Goal: Check status: Check status

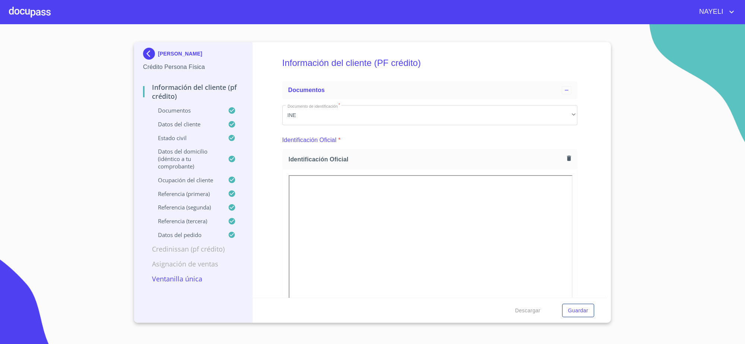
scroll to position [2559, 0]
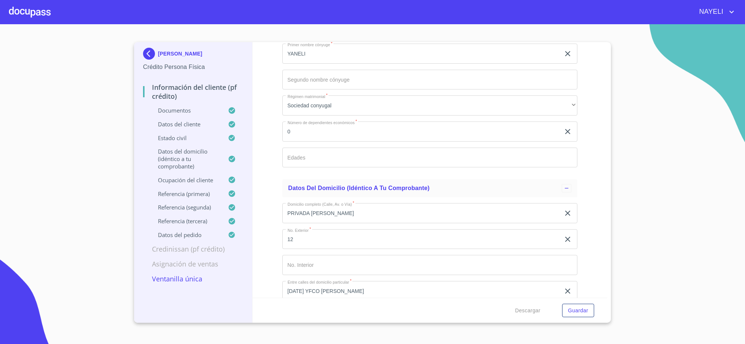
click at [145, 54] on img at bounding box center [150, 54] width 15 height 12
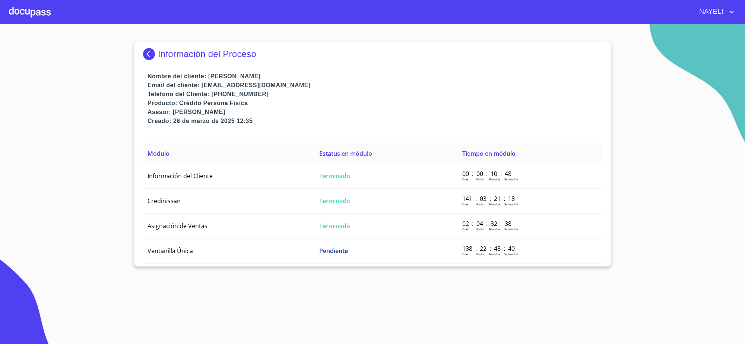
click at [145, 54] on img at bounding box center [150, 54] width 15 height 12
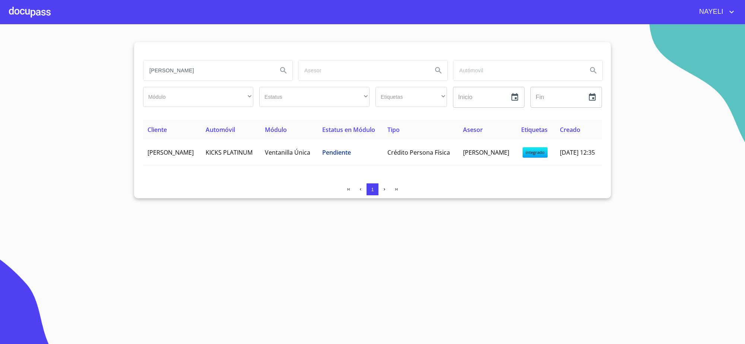
click at [237, 75] on input "[PERSON_NAME]" at bounding box center [207, 70] width 128 height 20
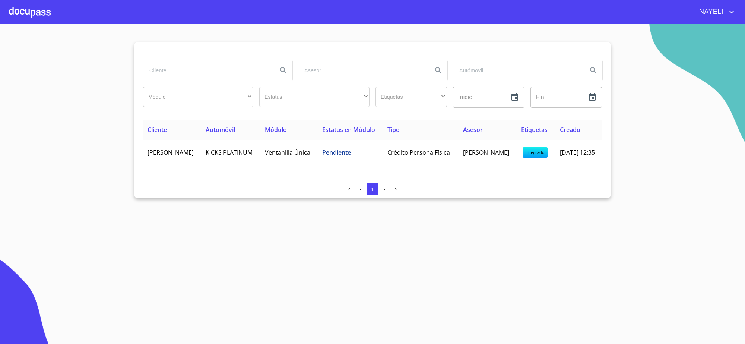
paste input "JNP190302TS8"
click at [234, 66] on input "JNP190302TS8" at bounding box center [207, 70] width 128 height 20
type input "J"
type input "JALISCO NUEVOS"
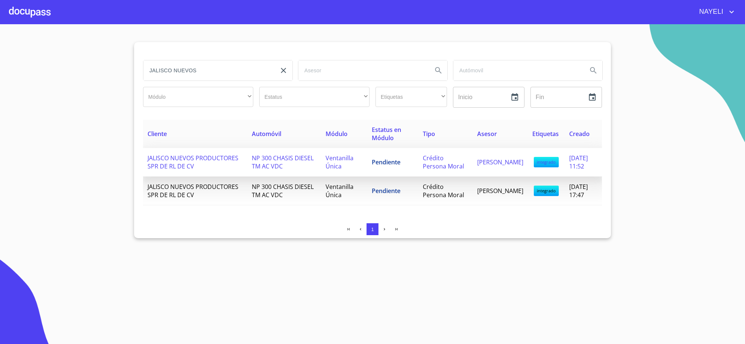
click at [305, 176] on td "NP 300 CHASIS DIESEL TM AC VDC" at bounding box center [284, 162] width 74 height 29
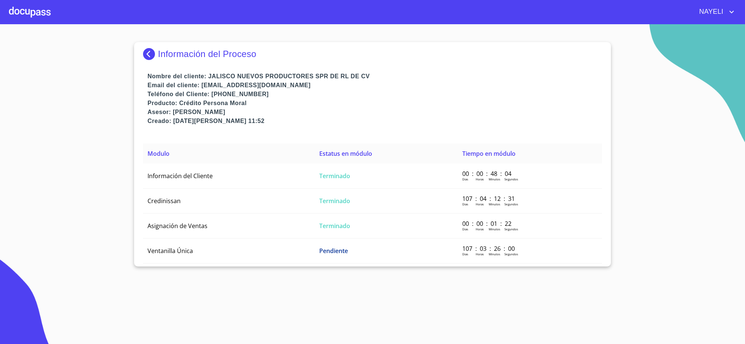
click at [305, 182] on td "Información del Cliente" at bounding box center [229, 175] width 172 height 25
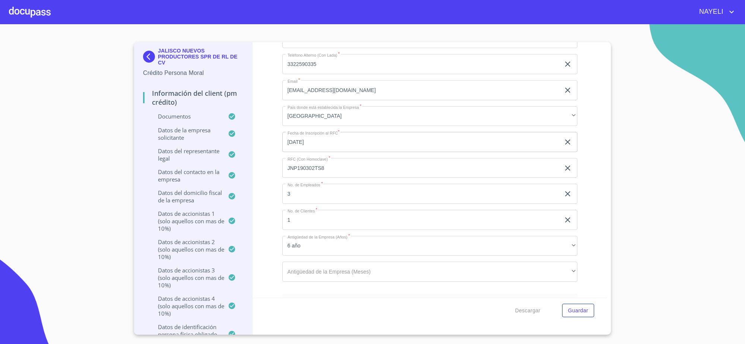
scroll to position [4886, 0]
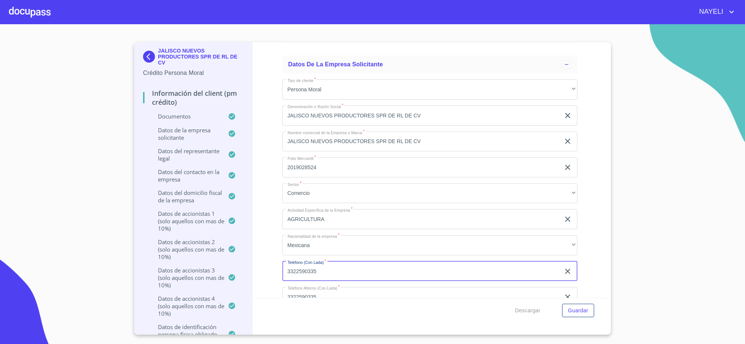
click at [287, 274] on input "3322590335" at bounding box center [421, 271] width 278 height 20
click at [134, 54] on div "JALISCO NUEVOS PRODUCTORES SPR DE RL DE CV Crédito Persona Moral Información de…" at bounding box center [193, 188] width 118 height 292
click at [146, 58] on img at bounding box center [150, 57] width 15 height 12
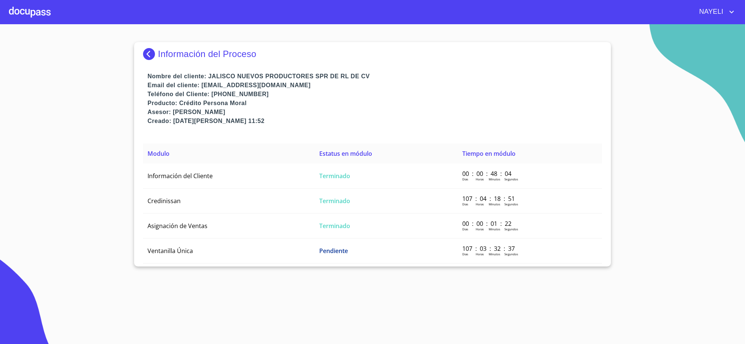
click at [142, 53] on div "Información del Proceso Nombre del cliente: [GEOGRAPHIC_DATA] NUEVOS PRODUCTORE…" at bounding box center [372, 154] width 477 height 224
click at [146, 53] on img at bounding box center [150, 54] width 15 height 12
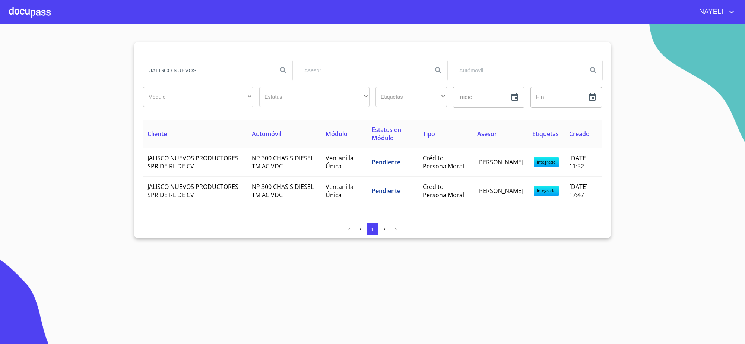
click at [214, 77] on input "JALISCO NUEVOS" at bounding box center [207, 70] width 128 height 20
type input "J"
type input "primitivo"
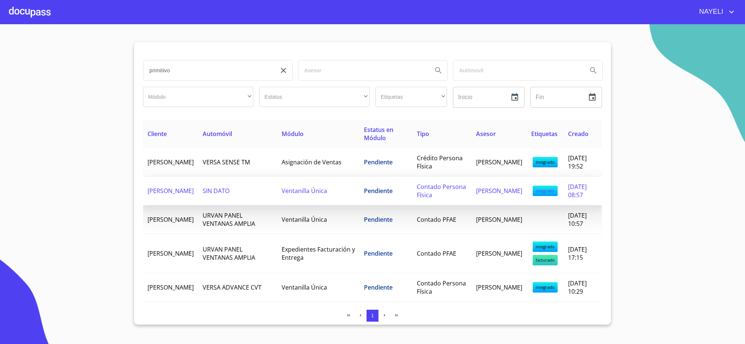
click at [275, 194] on td "SIN DATO" at bounding box center [237, 190] width 79 height 29
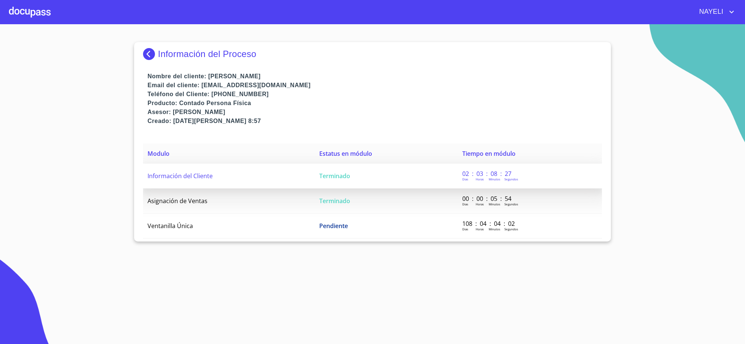
click at [310, 176] on td "Información del Cliente" at bounding box center [229, 175] width 172 height 25
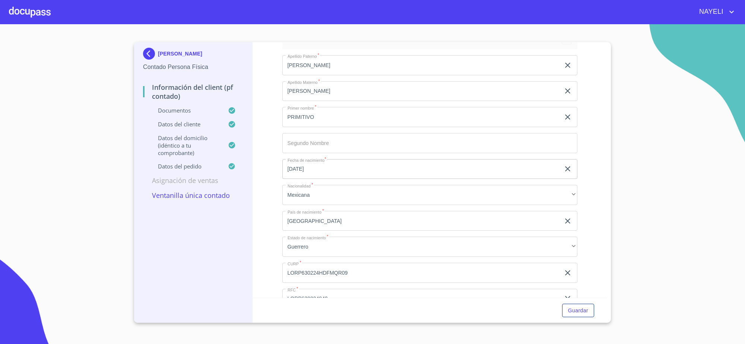
scroll to position [1452, 0]
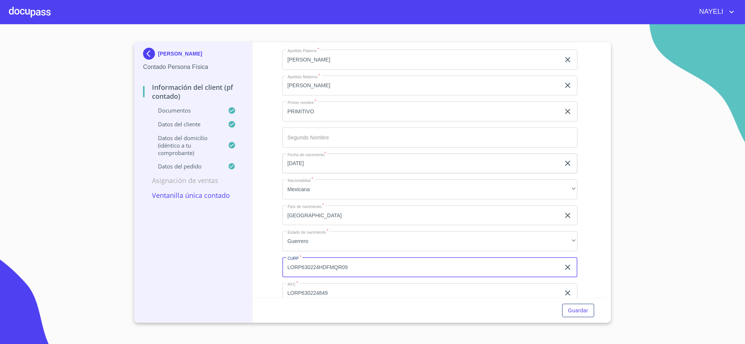
click at [335, 263] on input "LORP630224HDFMQR09" at bounding box center [421, 267] width 278 height 20
click at [607, 288] on div "[PERSON_NAME] Contado Persona Física Información del Client (PF contado) Docume…" at bounding box center [372, 182] width 477 height 280
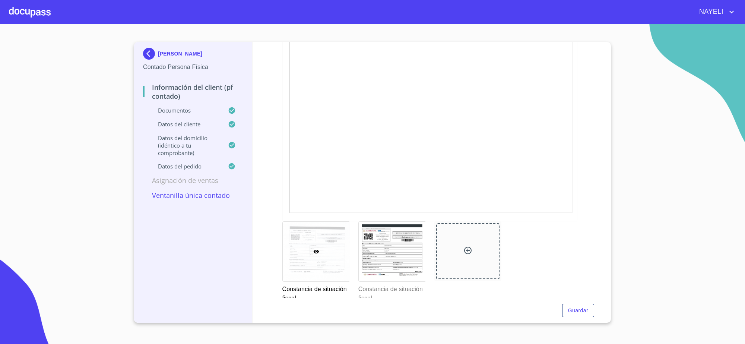
scroll to position [1629, 0]
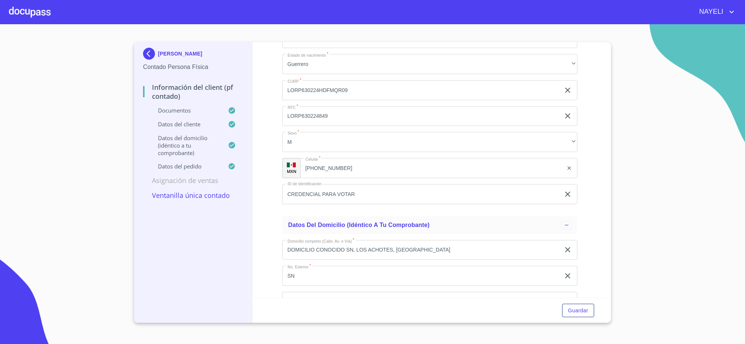
click at [394, 168] on input "[PHONE_NUMBER]" at bounding box center [431, 168] width 263 height 20
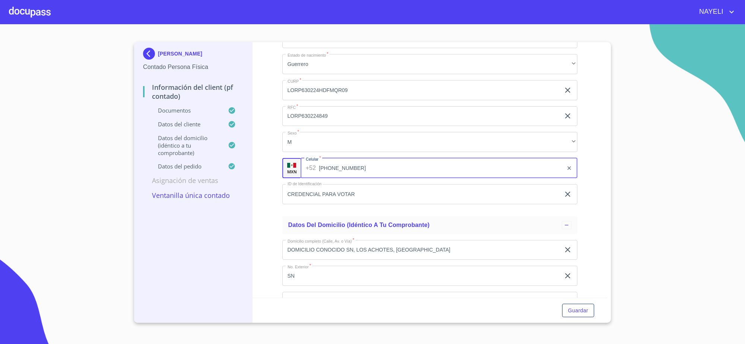
click at [394, 168] on input "[PHONE_NUMBER]" at bounding box center [441, 168] width 244 height 20
click at [171, 51] on p "[PERSON_NAME]" at bounding box center [180, 54] width 44 height 6
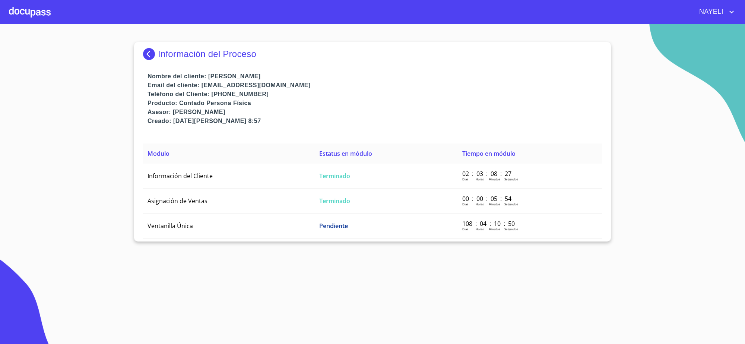
click at [171, 51] on p "Información del Proceso" at bounding box center [207, 54] width 98 height 10
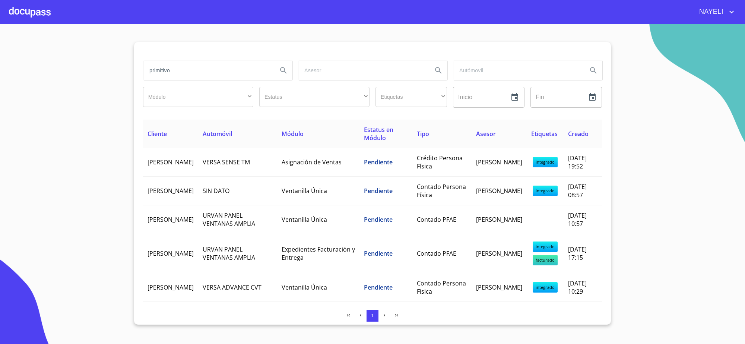
click at [186, 77] on input "primitivo" at bounding box center [207, 70] width 128 height 20
type input "[PERSON_NAME]"
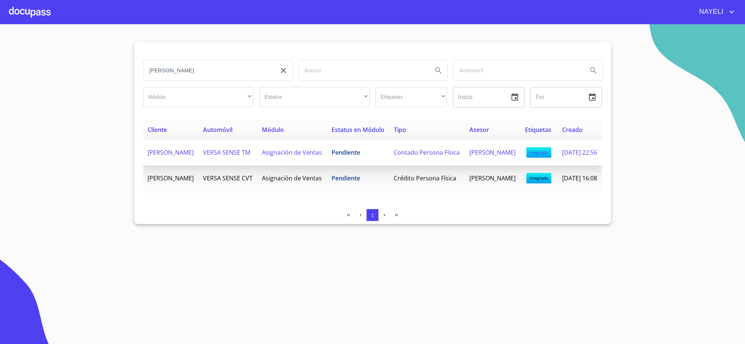
click at [375, 165] on td "Pendiente" at bounding box center [358, 153] width 62 height 26
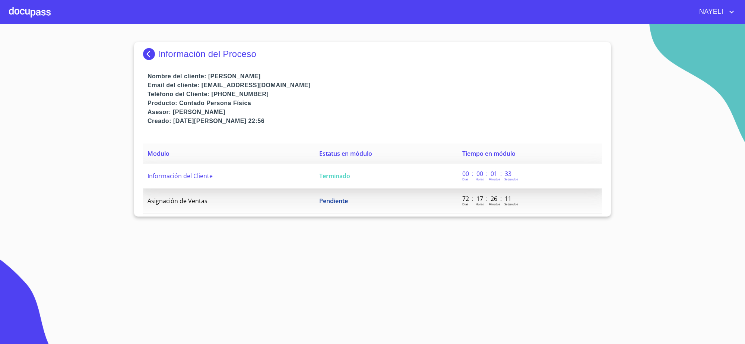
click at [352, 181] on td "Terminado" at bounding box center [386, 175] width 143 height 25
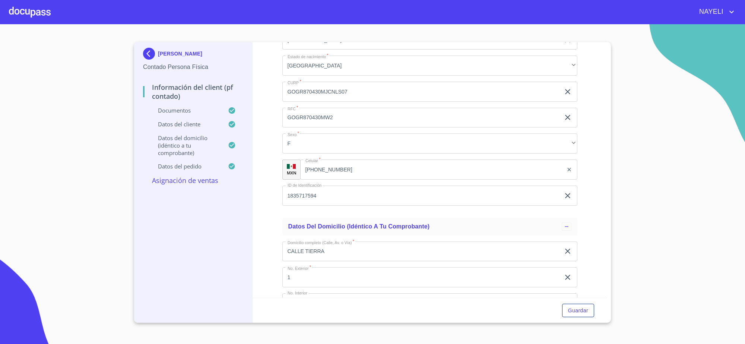
scroll to position [1452, 0]
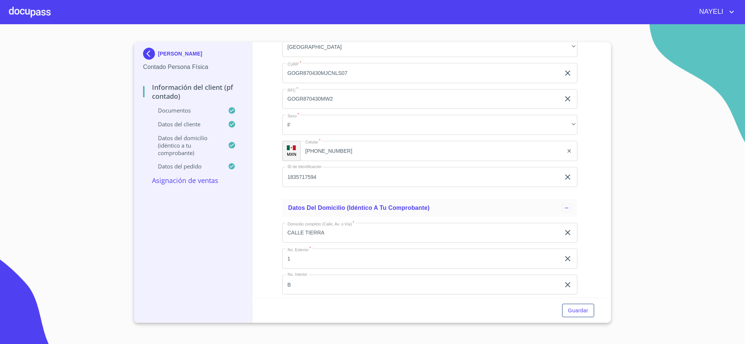
click at [318, 83] on input "GOGR870430MJCNLS07" at bounding box center [421, 73] width 278 height 20
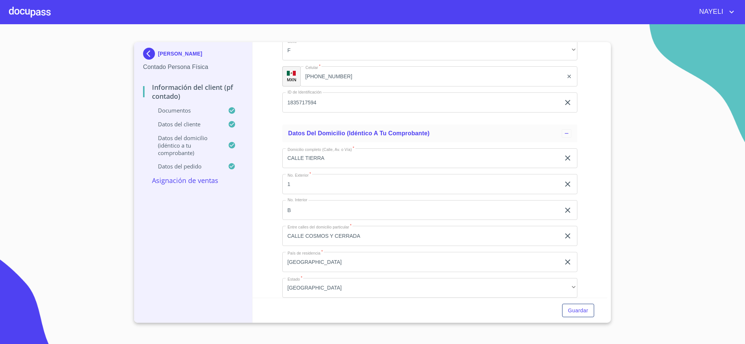
scroll to position [1545, 0]
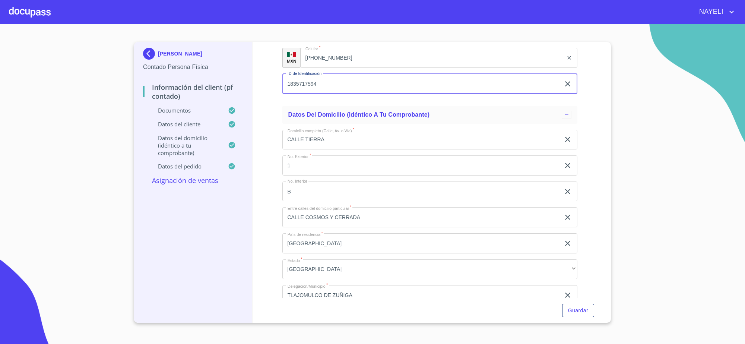
click at [388, 94] on input "1835717594" at bounding box center [421, 84] width 278 height 20
click at [340, 68] on input "[PHONE_NUMBER]" at bounding box center [431, 58] width 263 height 20
click at [340, 68] on input "[PHONE_NUMBER]" at bounding box center [441, 58] width 244 height 20
click at [155, 53] on img at bounding box center [150, 54] width 15 height 12
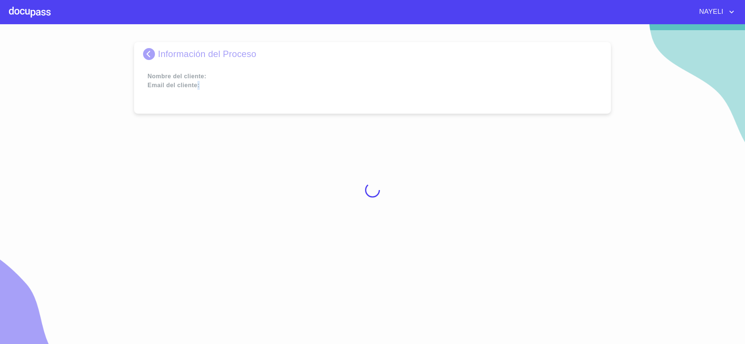
click at [155, 53] on div at bounding box center [372, 189] width 745 height 319
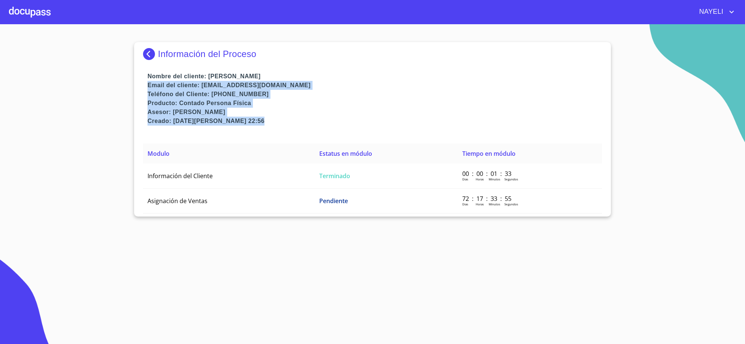
click at [155, 53] on img at bounding box center [150, 54] width 15 height 12
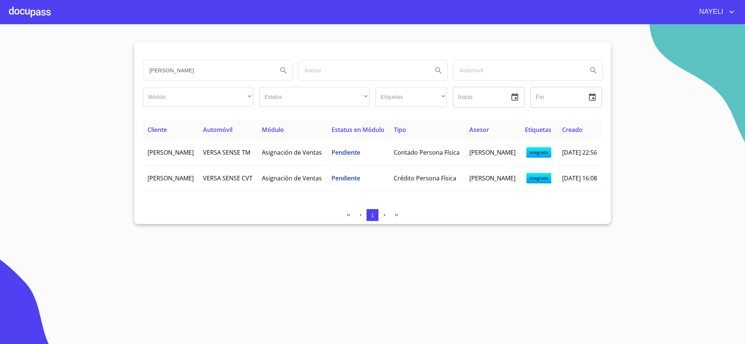
click at [187, 69] on input "[PERSON_NAME]" at bounding box center [207, 70] width 128 height 20
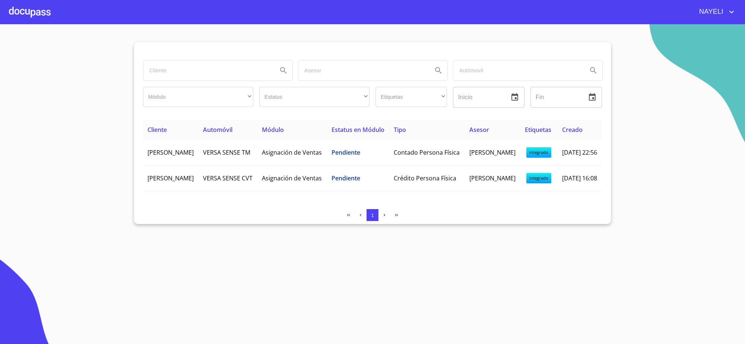
paste input "[PERSON_NAME] [PERSON_NAME]"
type input "[PERSON_NAME] [PERSON_NAME]"
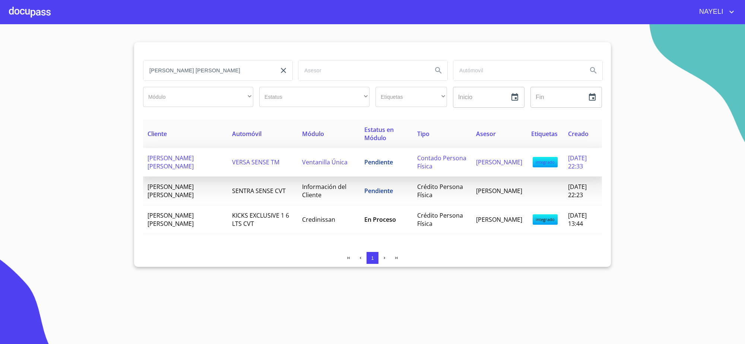
click at [383, 159] on span "Pendiente" at bounding box center [378, 162] width 29 height 8
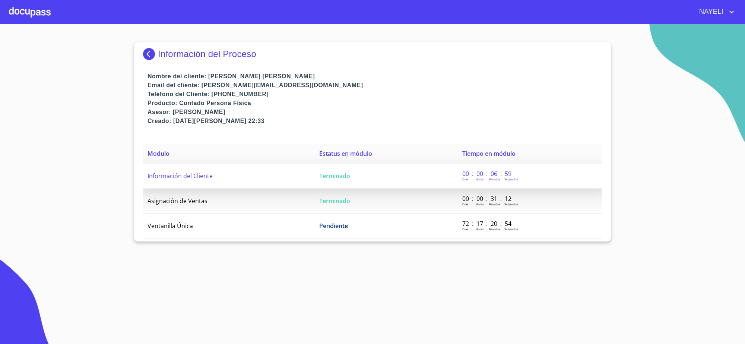
click at [385, 180] on td "Terminado" at bounding box center [386, 175] width 143 height 25
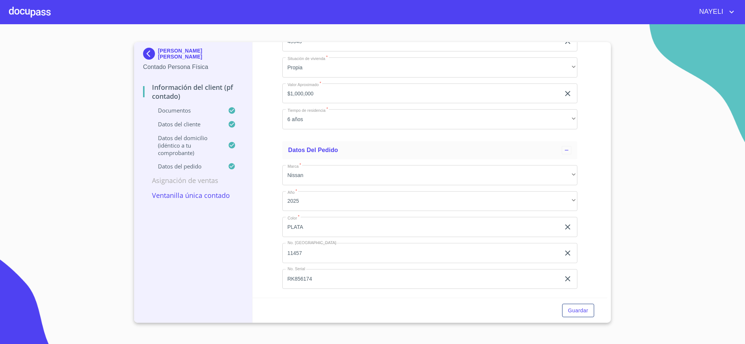
scroll to position [1629, 0]
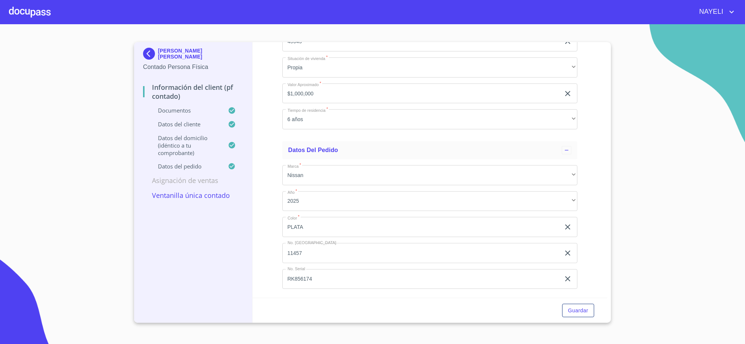
click at [147, 46] on div "[PERSON_NAME] [PERSON_NAME] Contado Persona Física" at bounding box center [193, 59] width 100 height 35
click at [149, 55] on img at bounding box center [150, 54] width 15 height 12
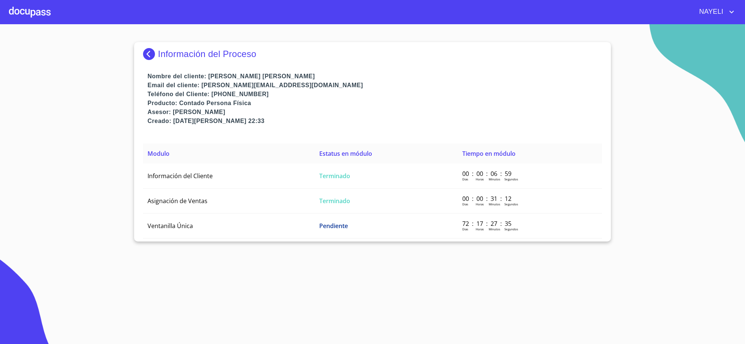
click at [149, 55] on img at bounding box center [150, 54] width 15 height 12
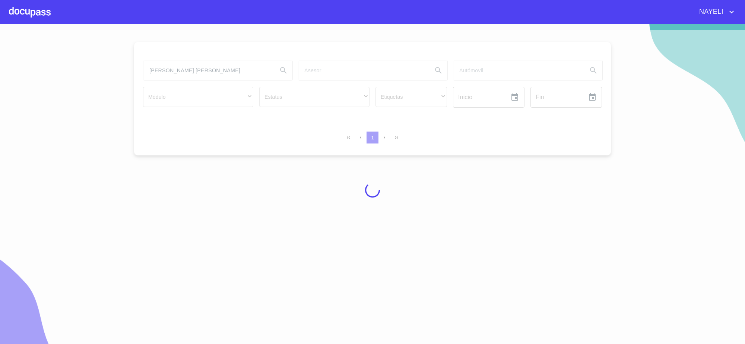
click at [240, 75] on div at bounding box center [372, 189] width 745 height 319
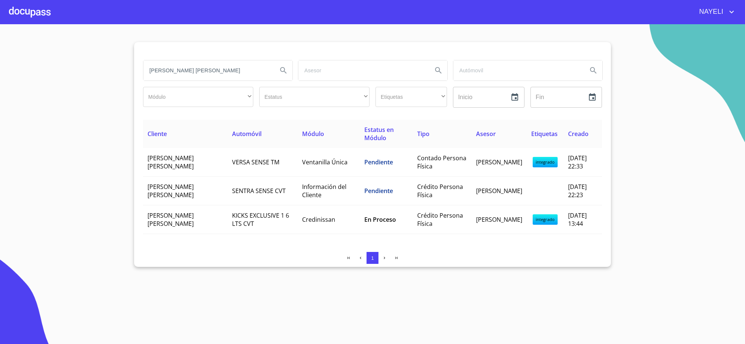
click at [240, 75] on input "[PERSON_NAME] [PERSON_NAME]" at bounding box center [207, 70] width 128 height 20
type input "N"
click at [254, 74] on input "[PERSON_NAME]" at bounding box center [207, 70] width 128 height 20
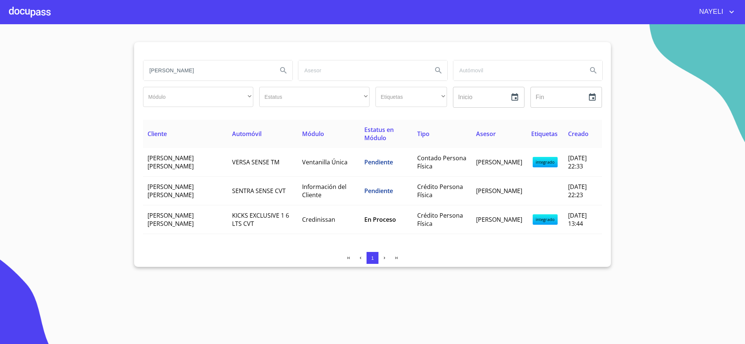
type input "[PERSON_NAME]"
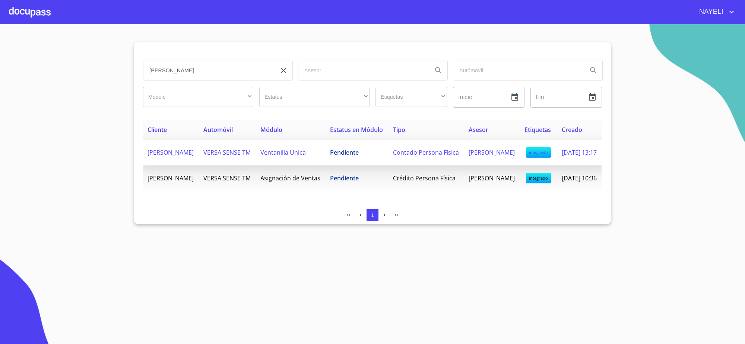
click at [346, 156] on span "Pendiente" at bounding box center [344, 152] width 29 height 8
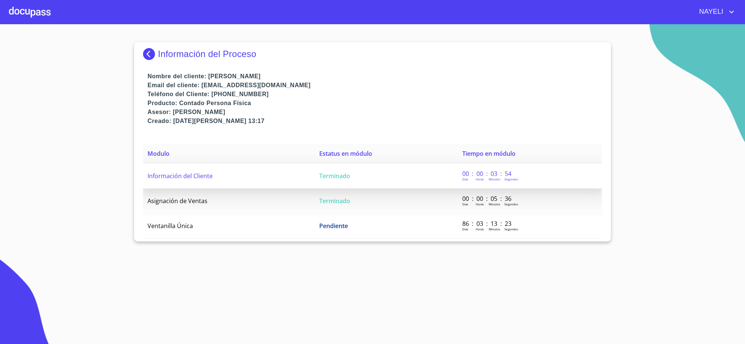
click at [319, 174] on span "Terminado" at bounding box center [334, 176] width 31 height 8
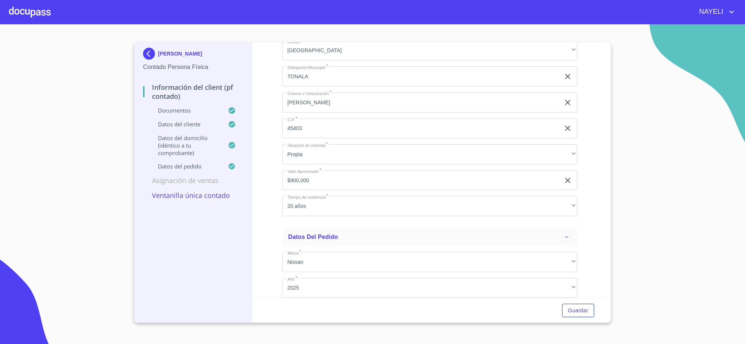
scroll to position [1816, 0]
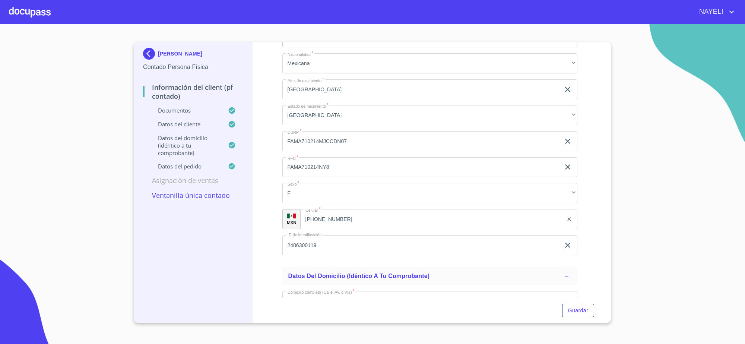
click at [337, 140] on input "FAMA710214MJCCDN07" at bounding box center [421, 141] width 278 height 20
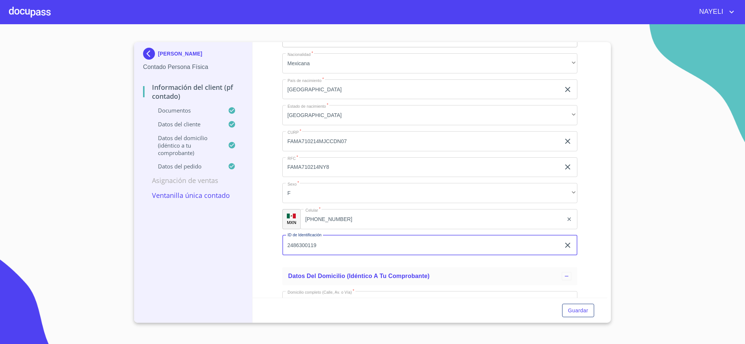
click at [315, 248] on input "2486300119" at bounding box center [421, 245] width 278 height 20
click at [322, 213] on input "(33)13509826" at bounding box center [431, 219] width 263 height 20
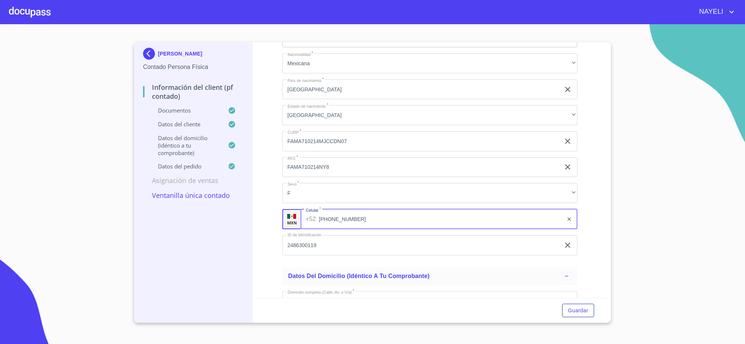
click at [322, 213] on input "(33)13509826" at bounding box center [441, 219] width 244 height 20
click at [344, 214] on input "(33)13509826" at bounding box center [441, 219] width 244 height 20
click at [344, 214] on input "[PHONE_NUMBER]" at bounding box center [441, 219] width 244 height 20
click at [155, 56] on img at bounding box center [150, 54] width 15 height 12
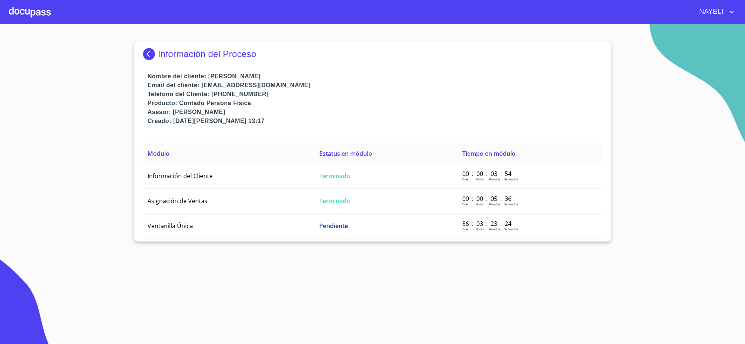
click at [155, 56] on img at bounding box center [150, 54] width 15 height 12
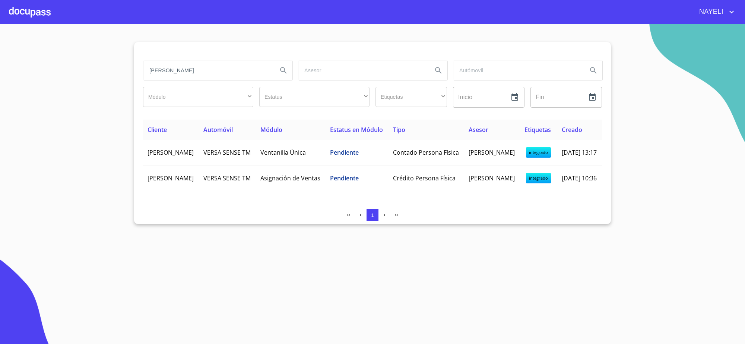
click at [213, 73] on input "[PERSON_NAME]" at bounding box center [207, 70] width 128 height 20
drag, startPoint x: 744, startPoint y: 112, endPoint x: 576, endPoint y: 112, distance: 168.3
click at [744, 112] on section "Módulo ​ ​ Estatus ​ ​ Etiquetas ​ ​ Inicio ​ Fin ​ Cliente Automóvil Módulo Es…" at bounding box center [372, 183] width 745 height 319
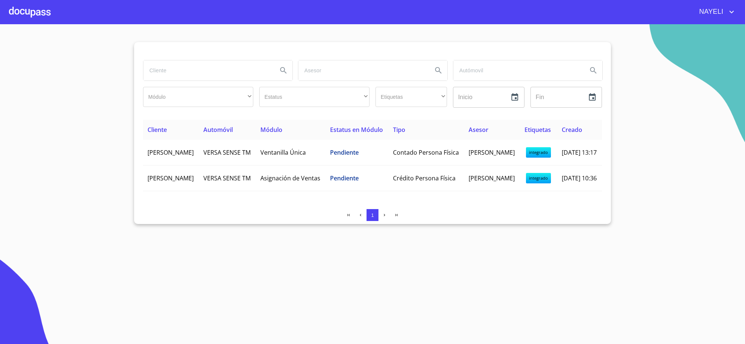
click at [244, 66] on input "search" at bounding box center [207, 70] width 128 height 20
type input "CRISTINA LOPEZ"
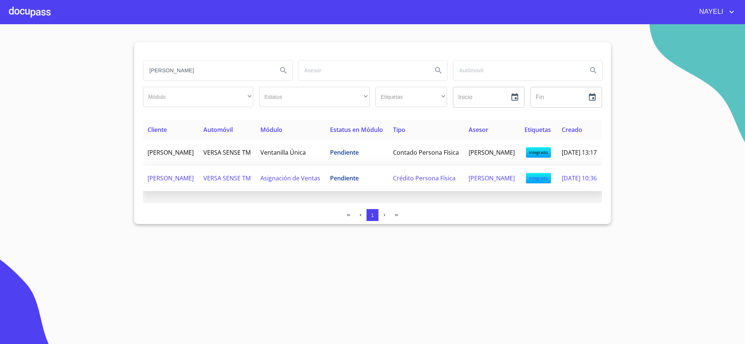
click at [576, 179] on td "[DATE] 10:36" at bounding box center [579, 178] width 45 height 26
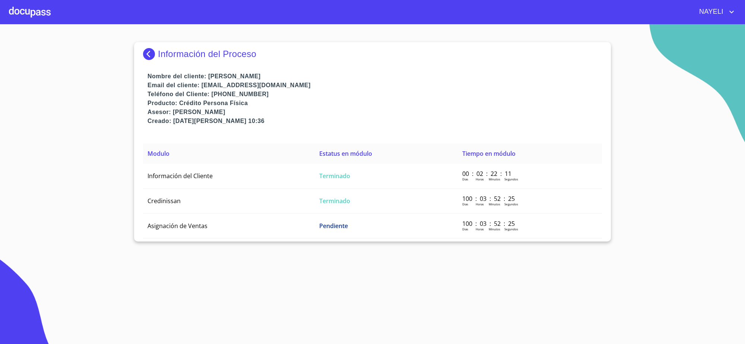
click at [147, 62] on div "Información del Proceso" at bounding box center [372, 57] width 459 height 30
click at [151, 53] on img at bounding box center [150, 54] width 15 height 12
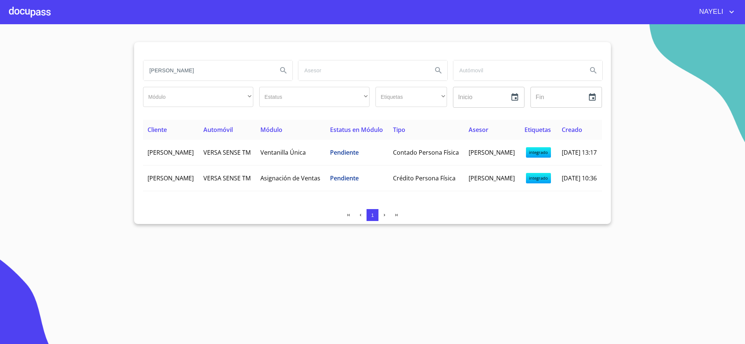
click at [240, 69] on input "[PERSON_NAME]" at bounding box center [207, 70] width 128 height 20
type input "CRISTINA LOPEZ VELAZQUEZ"
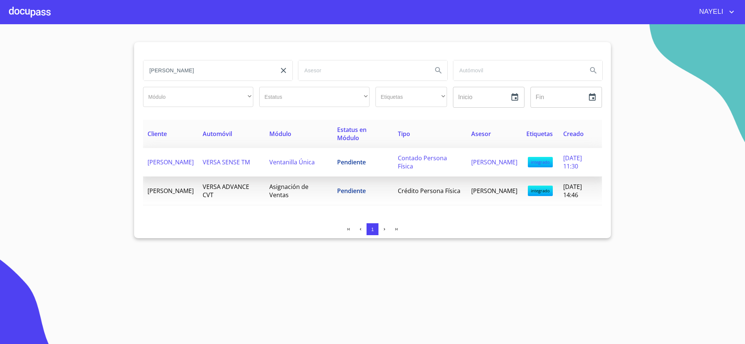
click at [362, 170] on td "Pendiente" at bounding box center [362, 162] width 61 height 29
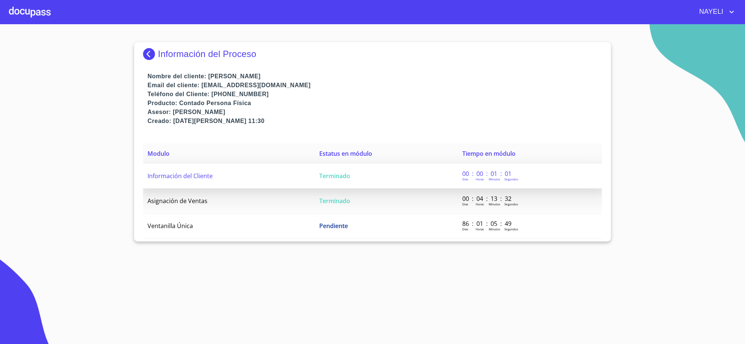
click at [341, 180] on span "Terminado" at bounding box center [334, 176] width 31 height 8
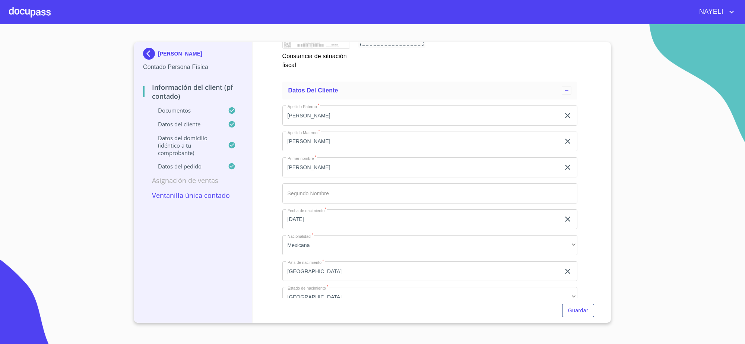
scroll to position [1629, 0]
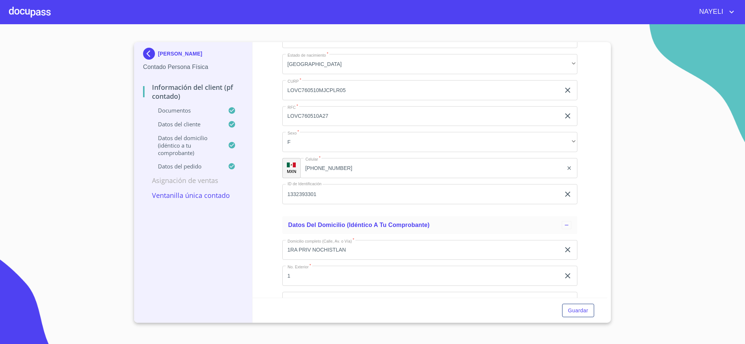
click at [329, 77] on div "Apellido Paterno   * LOPEZ ​ Apellido Materno   * VELAZQUEZ ​ Primer nombre   *…" at bounding box center [429, 38] width 295 height 343
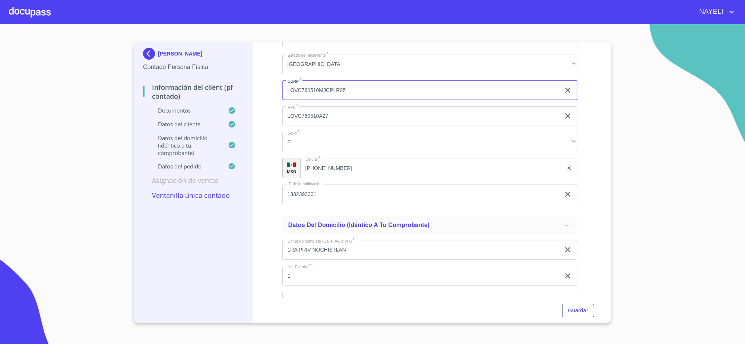
click at [326, 90] on input "LOVC760510MJCPLR05" at bounding box center [421, 90] width 278 height 20
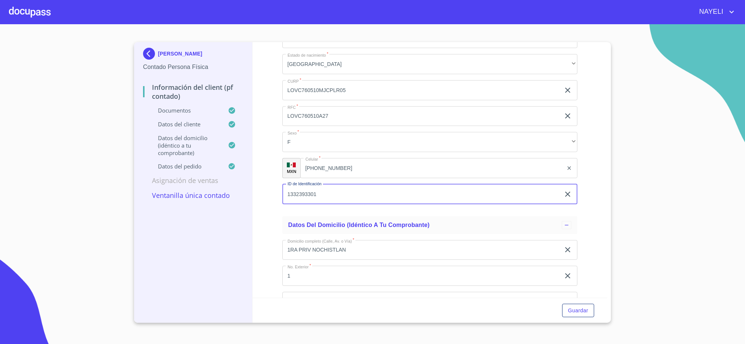
click at [378, 190] on input "1332393301" at bounding box center [421, 194] width 278 height 20
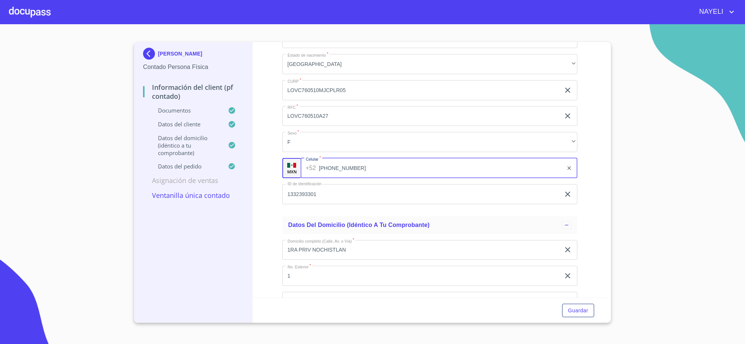
click at [336, 164] on input "(33)31498972" at bounding box center [441, 168] width 244 height 20
click at [350, 164] on input "(33)31498972" at bounding box center [441, 168] width 244 height 20
click at [144, 48] on img at bounding box center [150, 54] width 15 height 12
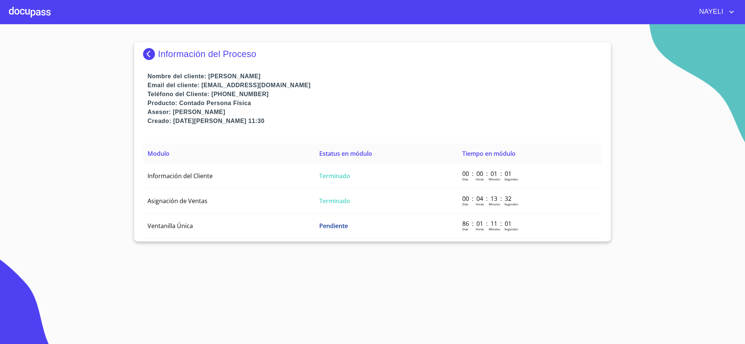
click at [143, 53] on img at bounding box center [150, 54] width 15 height 12
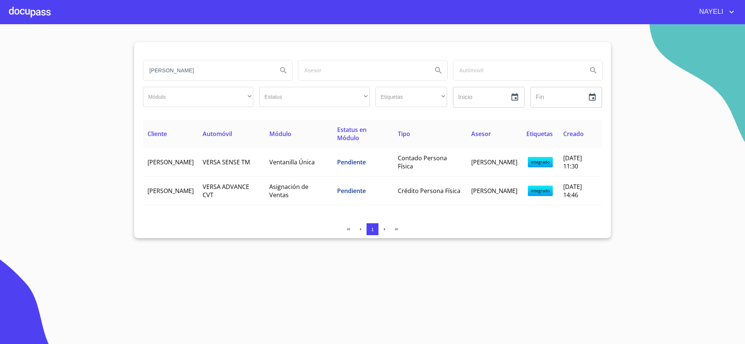
click at [228, 70] on input "CRISTINA LOPEZ VELAZQUEZ" at bounding box center [207, 70] width 128 height 20
click at [667, 166] on section "Módulo ​ ​ Estatus ​ ​ Etiquetas ​ ​ Inicio ​ Fin ​ Cliente Automóvil Módulo Es…" at bounding box center [372, 183] width 745 height 319
click at [181, 60] on input "search" at bounding box center [207, 70] width 128 height 20
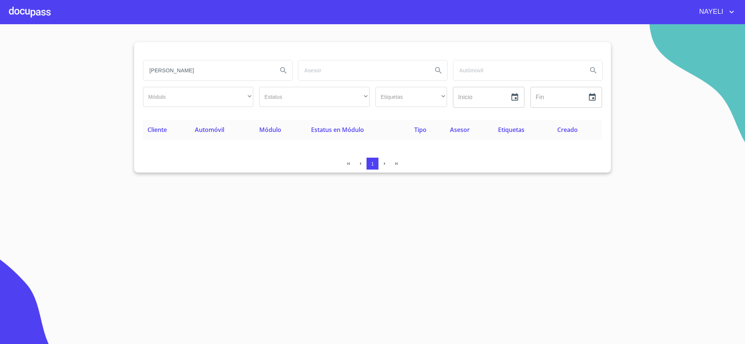
type input "MARCIAL AVIÑA CHAVES"
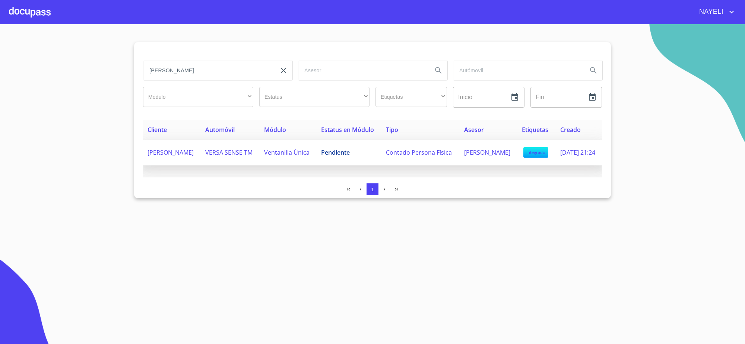
click at [333, 156] on span "Pendiente" at bounding box center [335, 152] width 29 height 8
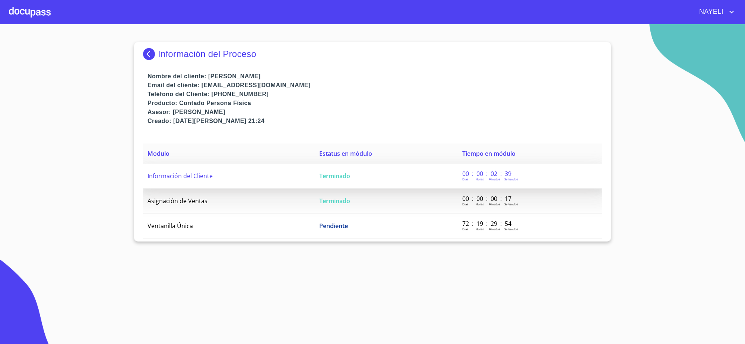
click at [360, 170] on td "Terminado" at bounding box center [386, 175] width 143 height 25
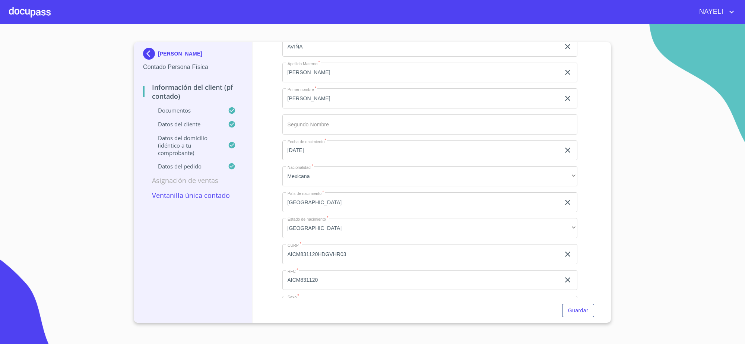
scroll to position [1256, 0]
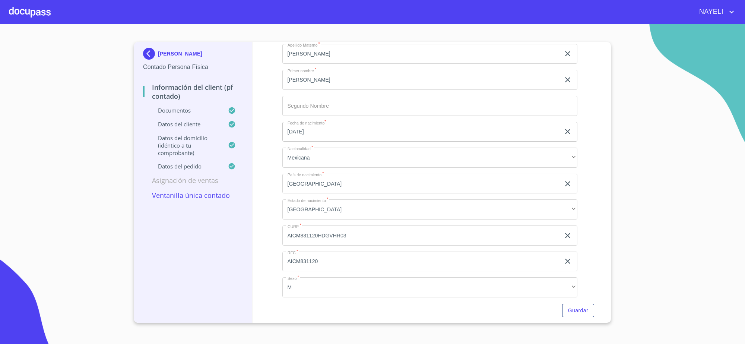
click at [352, 38] on input "AICM831120HDGVHR03" at bounding box center [421, 28] width 278 height 20
click at [352, 236] on input "AICM831120HDGVHR03" at bounding box center [421, 235] width 278 height 20
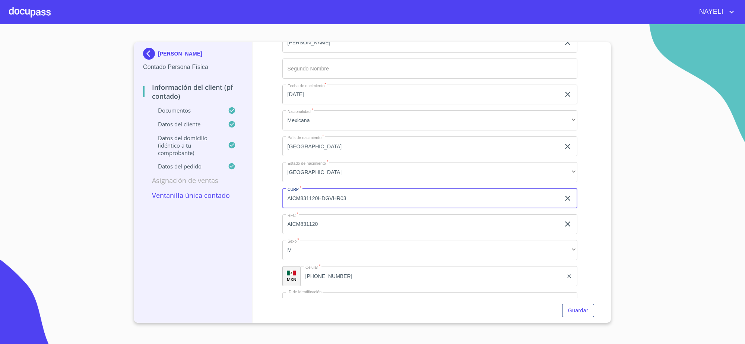
scroll to position [1312, 0]
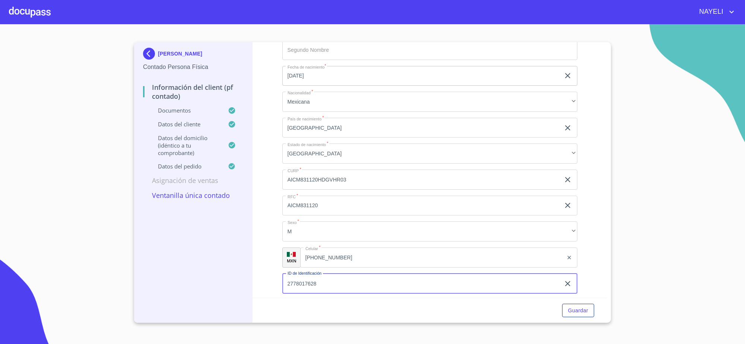
click at [378, 286] on input "2778017628" at bounding box center [421, 283] width 278 height 20
click at [368, 262] on input "(33)33019396" at bounding box center [431, 257] width 263 height 20
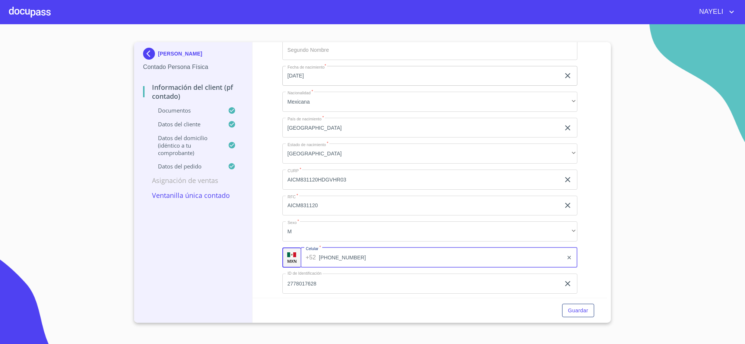
click at [368, 262] on input "(33)33019396" at bounding box center [441, 257] width 244 height 20
click at [150, 52] on img at bounding box center [150, 54] width 15 height 12
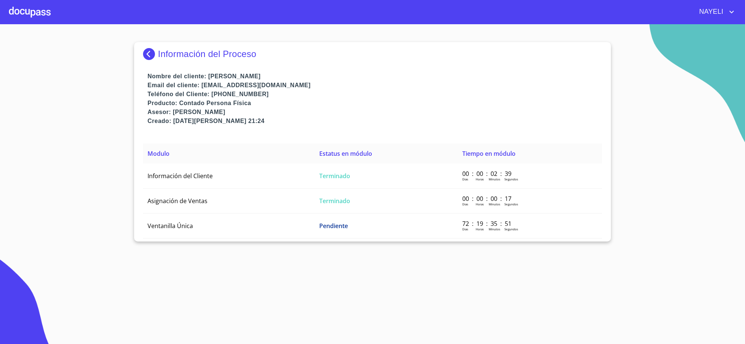
click at [146, 52] on img at bounding box center [150, 54] width 15 height 12
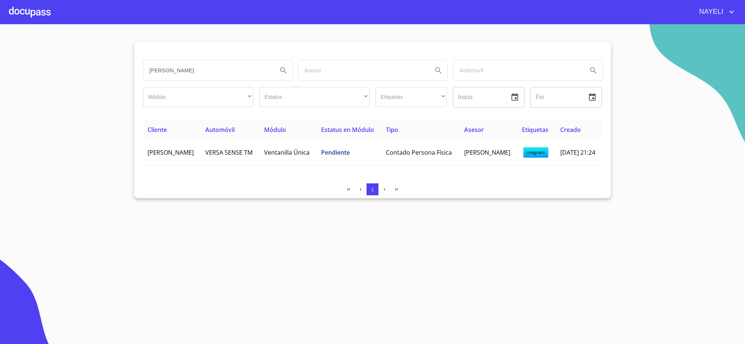
click at [211, 68] on input "MARCIAL AVIÑA CHAVES" at bounding box center [207, 70] width 128 height 20
type input "DANELY MORALES"
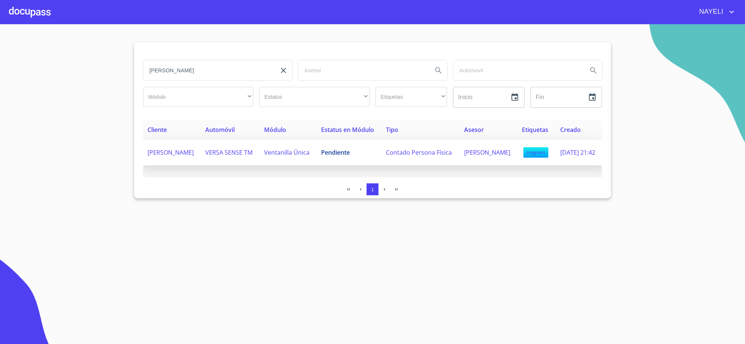
click at [392, 154] on span "Contado Persona Física" at bounding box center [419, 152] width 66 height 8
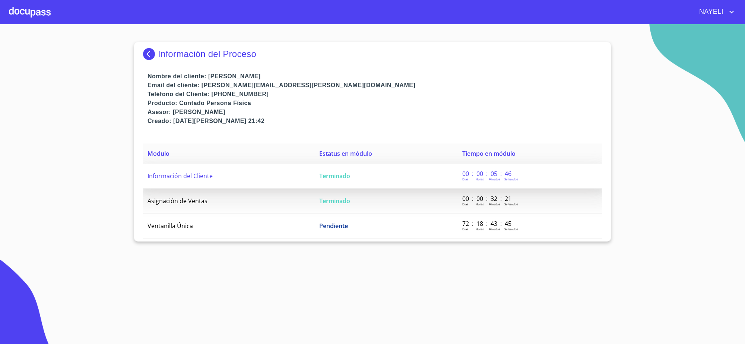
click at [415, 180] on td "Terminado" at bounding box center [386, 175] width 143 height 25
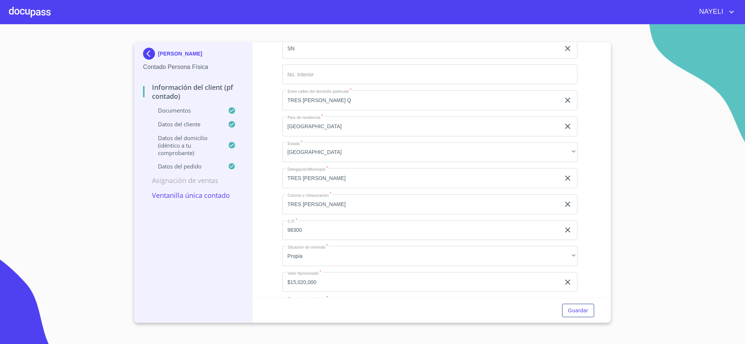
scroll to position [1396, 0]
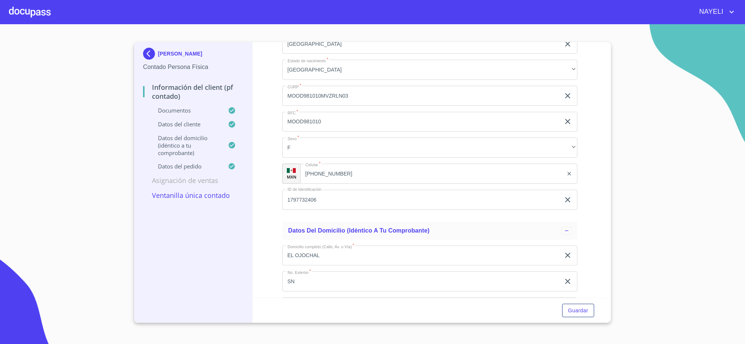
click at [340, 197] on input "1797732406" at bounding box center [421, 199] width 278 height 20
click at [367, 88] on input "MOOD981010MVZRLN03" at bounding box center [421, 96] width 278 height 20
paste input "1797732406"
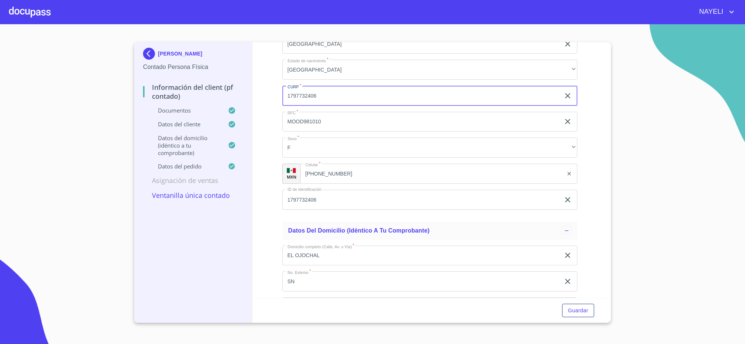
type input "MOOD981010MVZRLN03"
drag, startPoint x: 359, startPoint y: 84, endPoint x: 354, endPoint y: 96, distance: 13.2
click at [354, 96] on input "MOOD981010MVZRLN03" at bounding box center [421, 96] width 278 height 20
click at [600, 47] on div "Información del Client (PF contado) Documentos Documento de identificación   * …" at bounding box center [429, 169] width 355 height 255
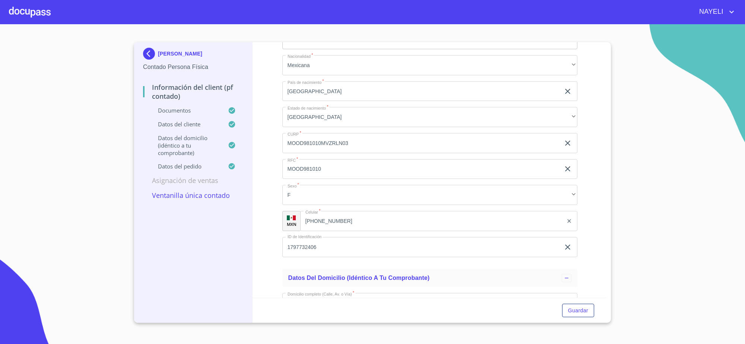
scroll to position [1340, 0]
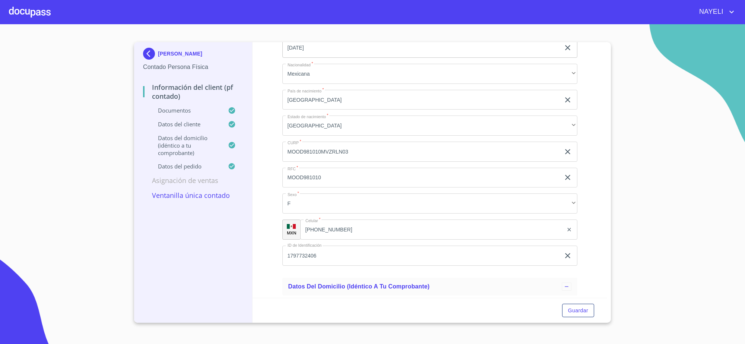
click at [351, 249] on input "1797732406" at bounding box center [421, 255] width 278 height 20
click at [345, 228] on input "(27)41038521" at bounding box center [441, 229] width 244 height 20
click at [140, 54] on div "DANELY MORALES OLIVO Contado Persona Física Información del Client (PF contado)…" at bounding box center [193, 182] width 118 height 280
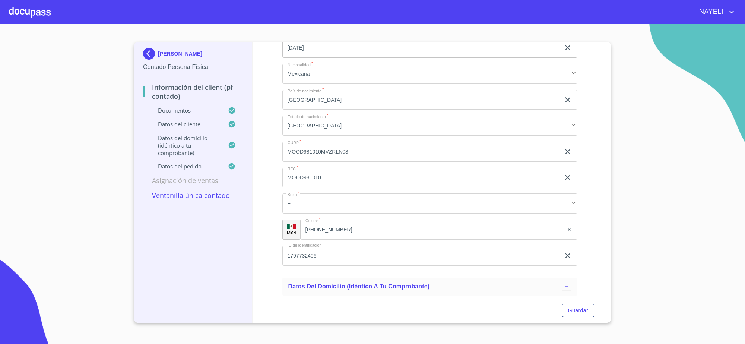
click at [144, 54] on img at bounding box center [150, 54] width 15 height 12
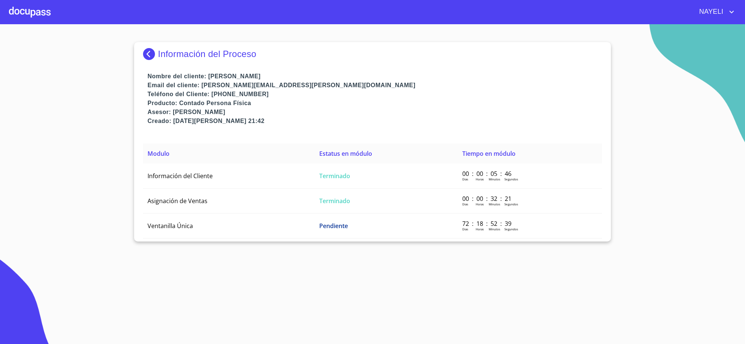
click at [153, 48] on img at bounding box center [150, 54] width 15 height 12
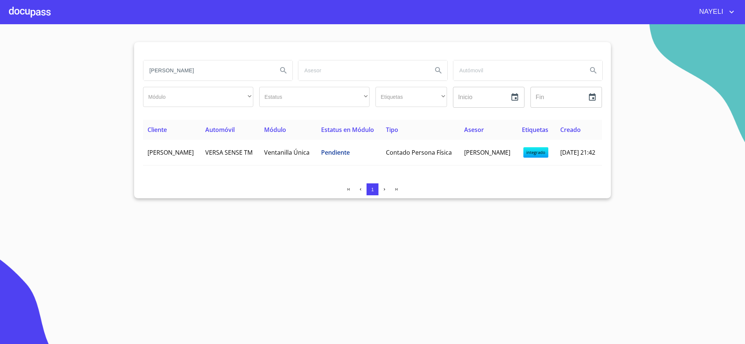
click at [240, 77] on input "DANELY MORALES" at bounding box center [207, 70] width 128 height 20
type input "D"
type input "JULIAN RAMOS MEDINA"
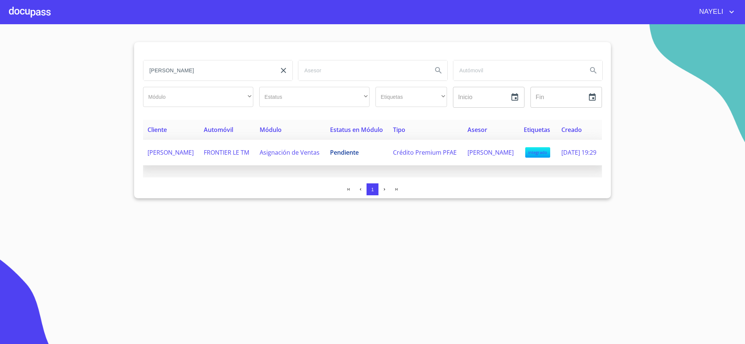
click at [347, 159] on td "Pendiente" at bounding box center [356, 153] width 63 height 26
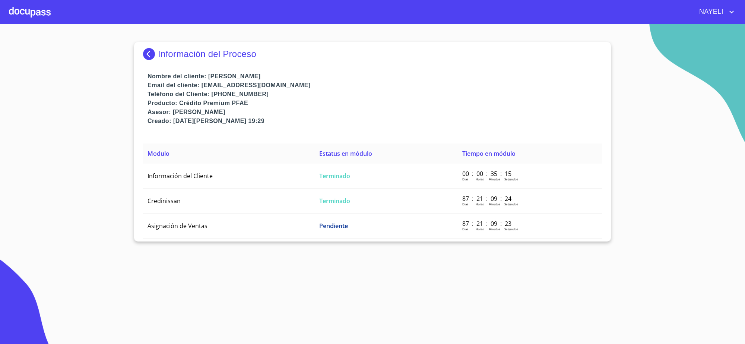
click at [303, 161] on th "Modulo" at bounding box center [229, 153] width 172 height 20
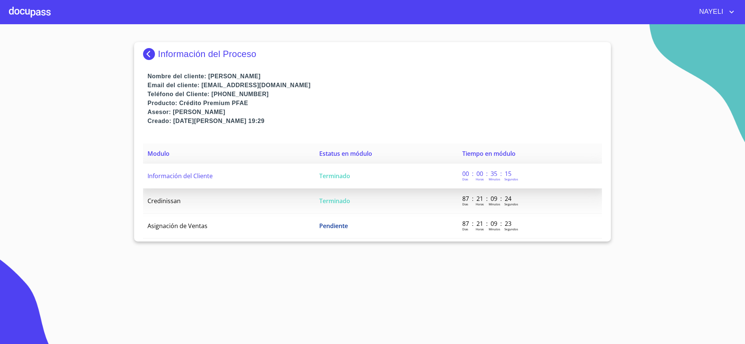
click at [315, 183] on td "Terminado" at bounding box center [386, 175] width 143 height 25
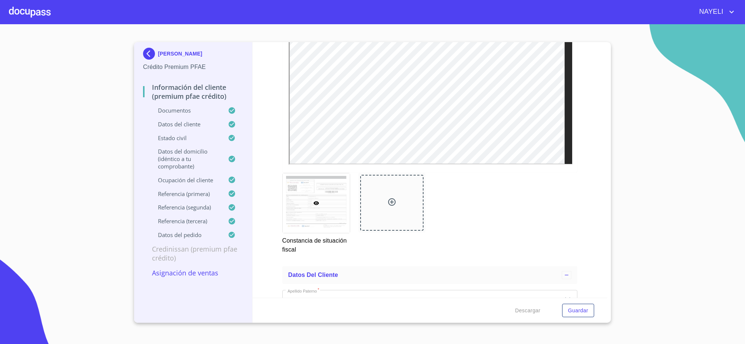
scroll to position [2463, 0]
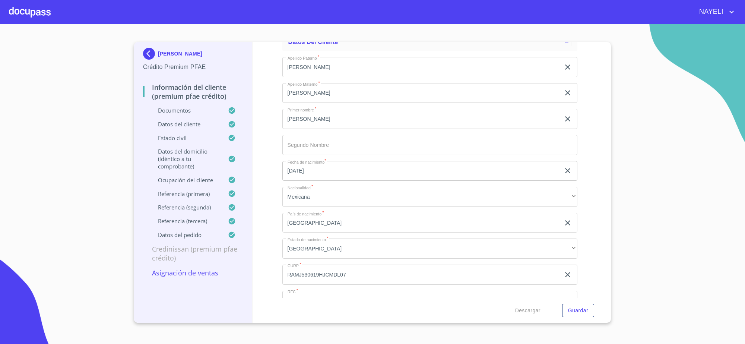
click at [401, 77] on input "RAMJ530619HJCMDL07" at bounding box center [421, 67] width 278 height 20
click at [401, 276] on input "RAMJ530619HJCMDL07" at bounding box center [421, 274] width 278 height 20
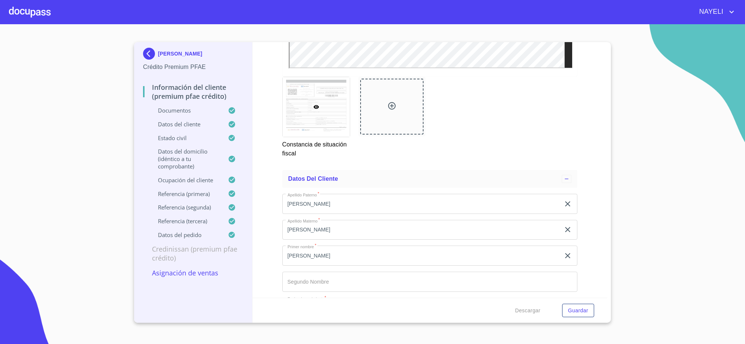
scroll to position [2559, 0]
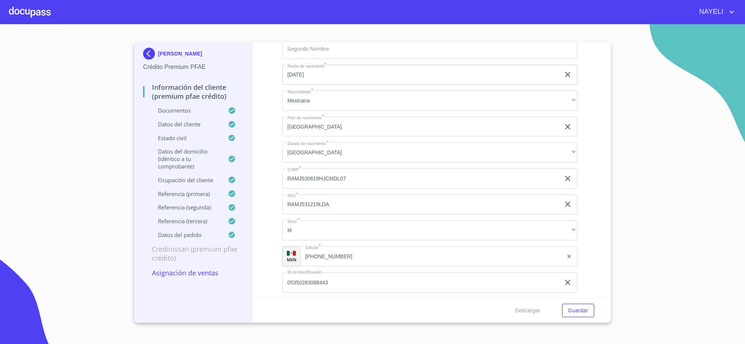
click at [338, 257] on input "(38)61069444" at bounding box center [431, 256] width 263 height 20
click at [337, 256] on input "(38)61069444" at bounding box center [441, 256] width 244 height 20
click at [340, 255] on input "(38)61069444" at bounding box center [441, 256] width 244 height 20
click at [148, 56] on img at bounding box center [150, 54] width 15 height 12
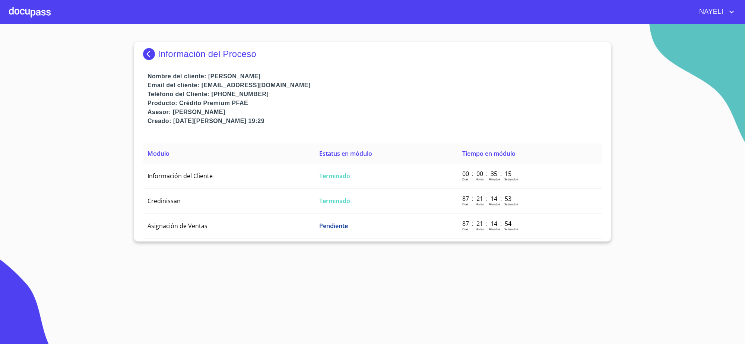
drag, startPoint x: 149, startPoint y: 62, endPoint x: 146, endPoint y: 52, distance: 10.5
click at [146, 60] on div "Información del Proceso" at bounding box center [372, 57] width 459 height 30
click at [146, 52] on img at bounding box center [150, 54] width 15 height 12
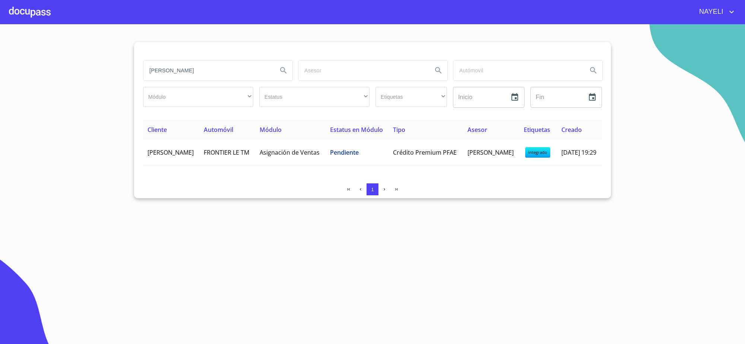
click at [207, 69] on input "JULIAN RAMOS MEDINA" at bounding box center [207, 70] width 128 height 20
type input "ELIAS EMMANUEL"
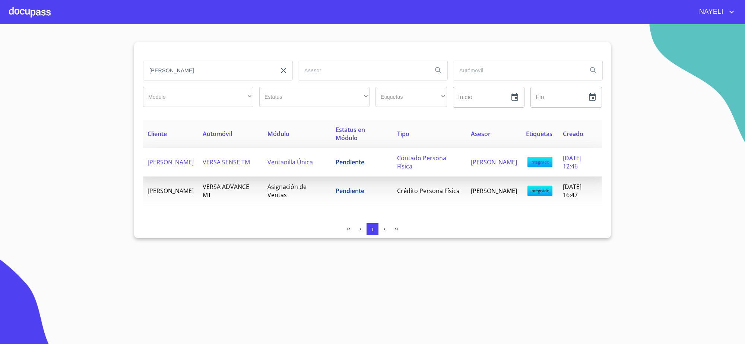
click at [353, 160] on span "Pendiente" at bounding box center [349, 162] width 29 height 8
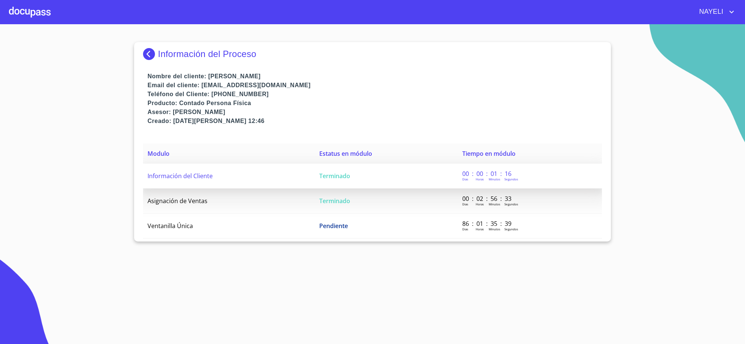
click at [379, 181] on td "Terminado" at bounding box center [386, 175] width 143 height 25
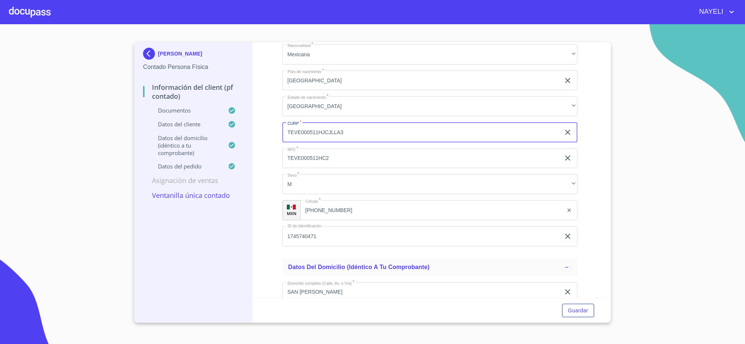
click at [358, 133] on input "TEVE000511HJCJLLA3" at bounding box center [421, 132] width 278 height 20
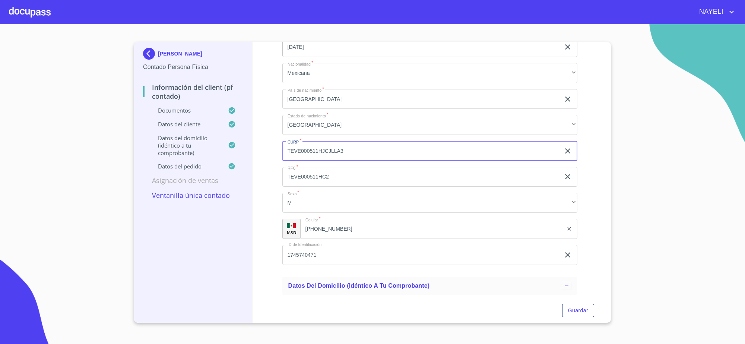
scroll to position [1549, 0]
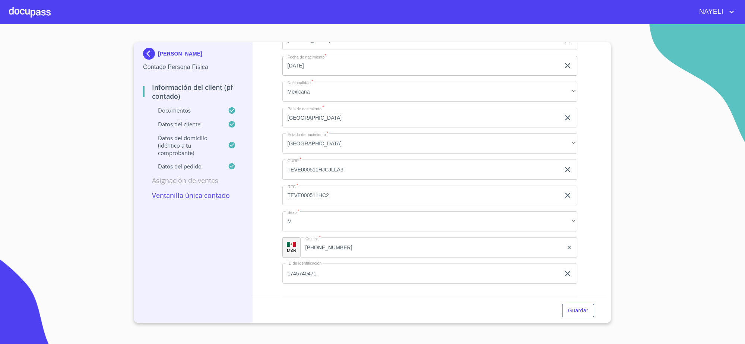
click at [350, 261] on div "Apellido Paterno   * TEJEDA ​ Apellido Materno   * VALADEZ ​ Primer nombre   * …" at bounding box center [429, 117] width 295 height 343
click at [348, 273] on input "1745740471" at bounding box center [421, 273] width 278 height 20
click at [345, 239] on input "(33)21347518" at bounding box center [441, 247] width 244 height 20
click at [367, 244] on input "(33)21347518" at bounding box center [441, 247] width 244 height 20
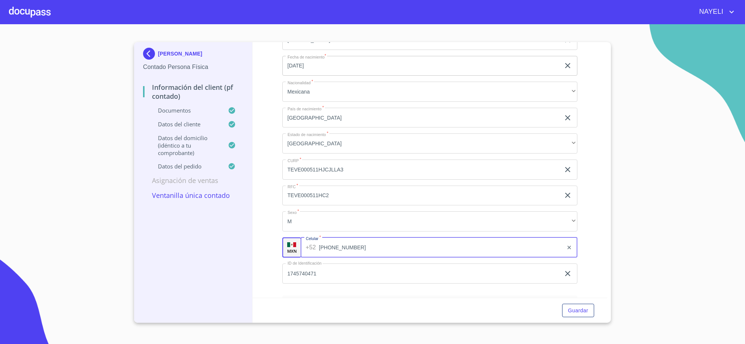
click at [367, 244] on input "(33)21347518" at bounding box center [441, 247] width 244 height 20
click at [153, 50] on img at bounding box center [150, 54] width 15 height 12
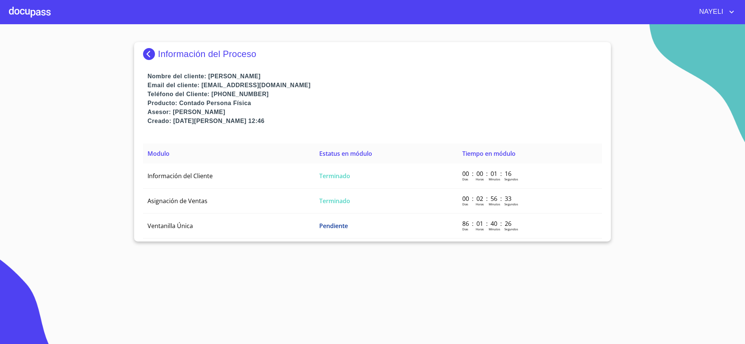
click at [153, 50] on img at bounding box center [150, 54] width 15 height 12
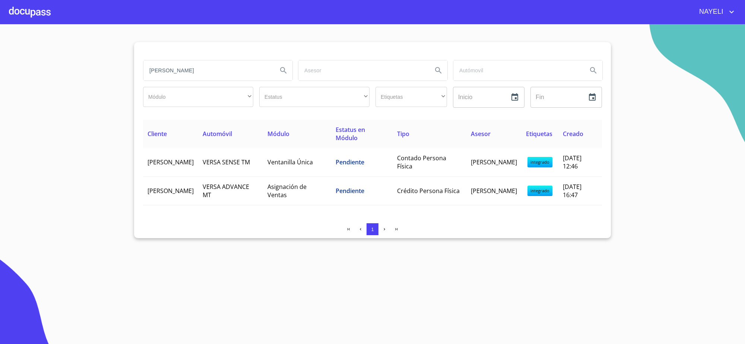
click at [214, 79] on input "ELIAS EMMANUEL" at bounding box center [207, 70] width 128 height 20
click at [580, 60] on input "search" at bounding box center [517, 70] width 128 height 20
click at [190, 61] on input "search" at bounding box center [207, 70] width 128 height 20
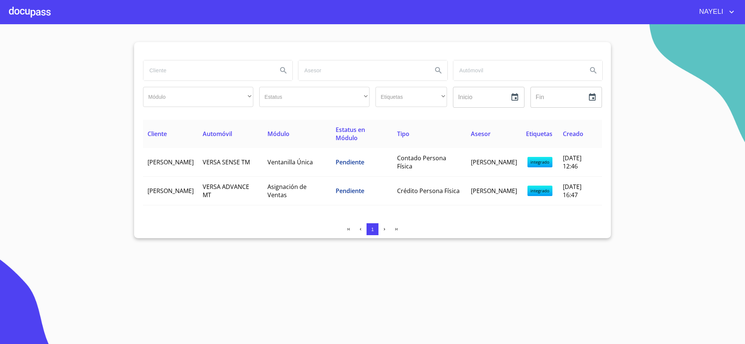
paste input "KARLA LIZETH GARCIA VILLARRUEL"
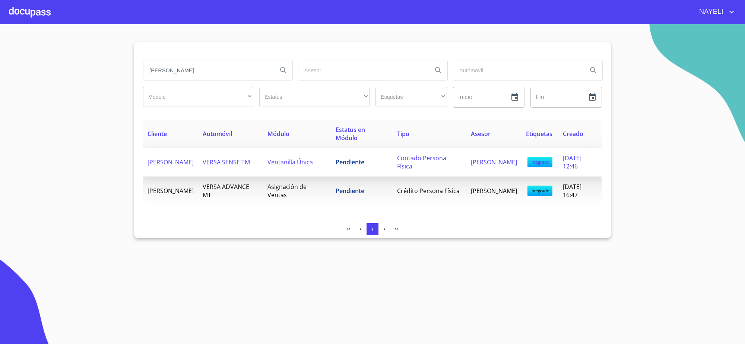
type input "KARLA LIZETH GARCIA VILLARRUEL"
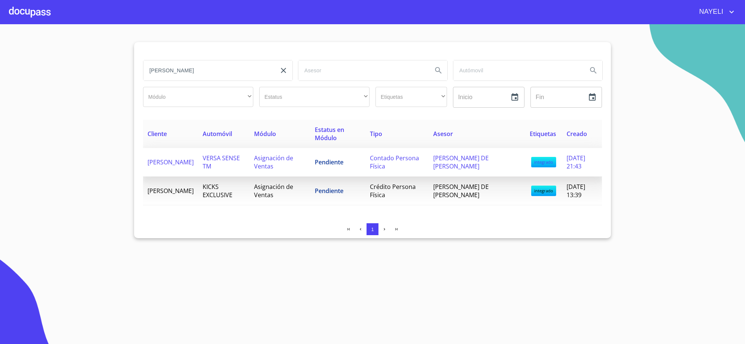
click at [346, 157] on td "Pendiente" at bounding box center [337, 162] width 55 height 29
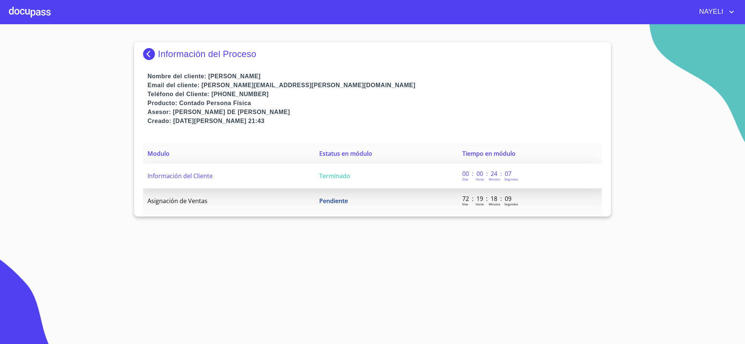
click at [360, 175] on td "Terminado" at bounding box center [386, 175] width 143 height 25
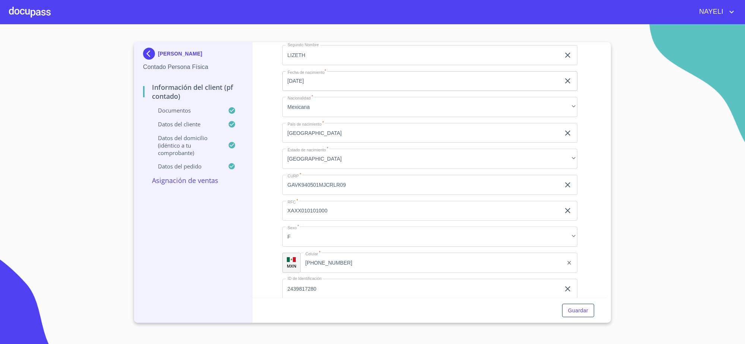
scroll to position [1396, 0]
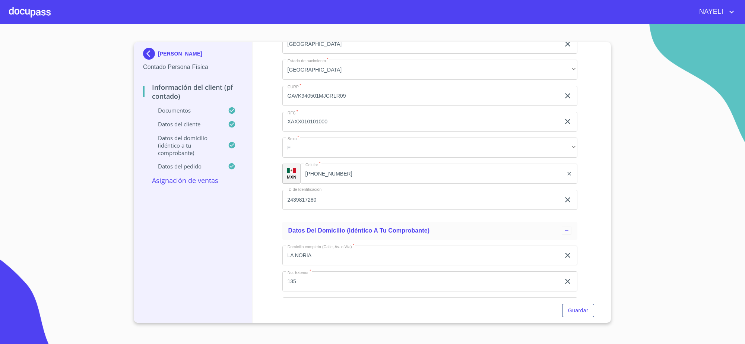
click at [345, 95] on input "GAVK940501MJCRLR09" at bounding box center [421, 96] width 278 height 20
click at [321, 186] on div "Apellido Paterno   * GARCIA ​ Apellido Materno   * VILLARRUEL ​ Primer nombre  …" at bounding box center [429, 43] width 295 height 343
click at [321, 195] on input "2439817280" at bounding box center [421, 199] width 278 height 20
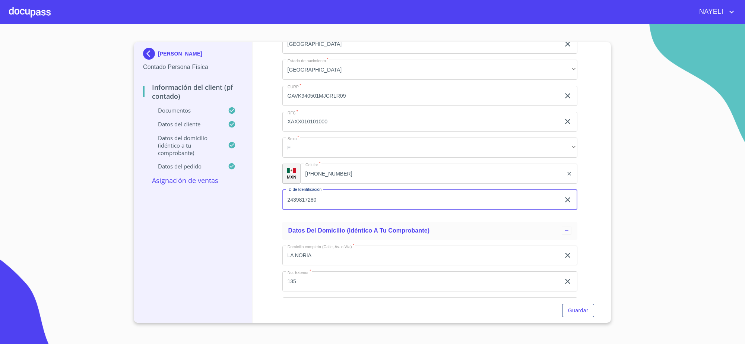
click at [318, 172] on input "(33)15757728" at bounding box center [431, 173] width 263 height 20
click at [375, 173] on input "(33)15757728" at bounding box center [441, 173] width 244 height 20
click at [148, 52] on img at bounding box center [150, 54] width 15 height 12
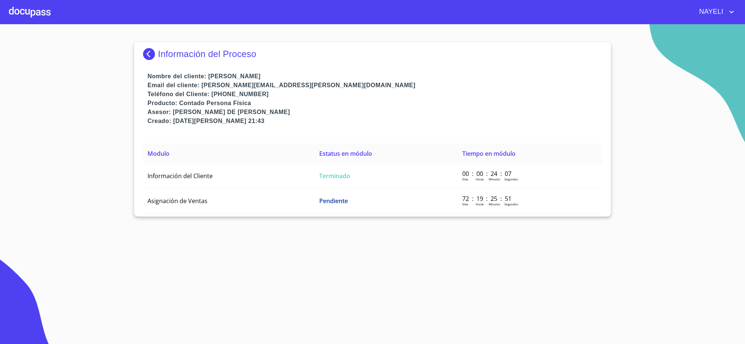
click at [150, 54] on img at bounding box center [150, 54] width 15 height 12
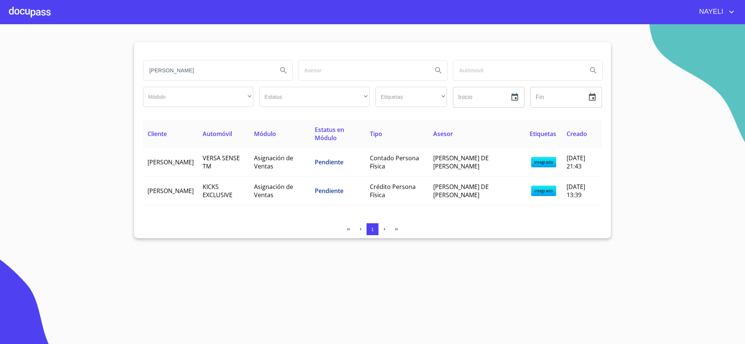
click at [246, 70] on input "KARLA LIZETH GARCIA VILLARRUEL" at bounding box center [207, 70] width 128 height 20
click at [248, 70] on input "KARLA LIZETH GARCIA VILLARRUEL" at bounding box center [207, 70] width 128 height 20
drag, startPoint x: 593, startPoint y: 326, endPoint x: 548, endPoint y: 281, distance: 64.0
click at [589, 326] on section "Módulo ​ ​ Estatus ​ ​ Etiquetas ​ ​ Inicio ​ Fin ​ Cliente Automóvil Módulo Es…" at bounding box center [372, 183] width 745 height 319
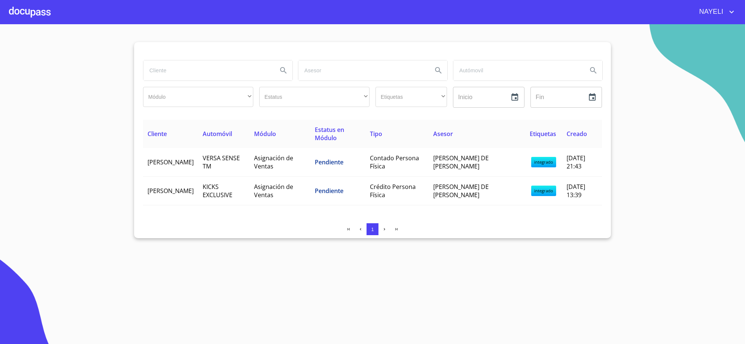
click at [217, 63] on input "search" at bounding box center [207, 70] width 128 height 20
paste input "LEONARDO MOISES ACEVEDO FLORES"
type input "LEONARDO MOISES ACEVEDO FLORES"
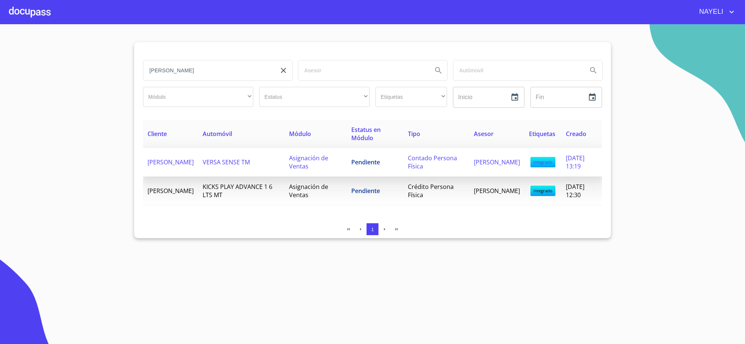
click at [309, 169] on span "Asignación de Ventas" at bounding box center [308, 162] width 39 height 16
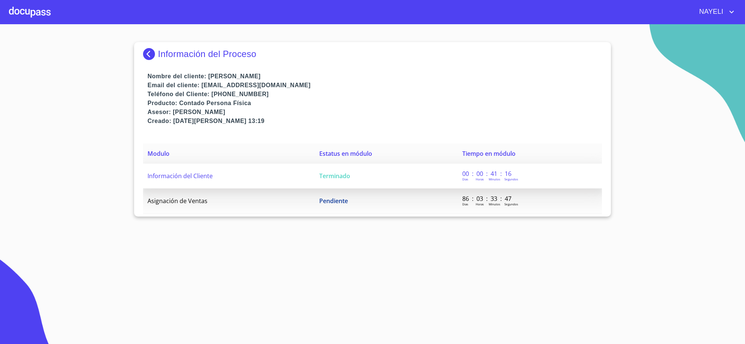
click at [384, 177] on td "Terminado" at bounding box center [386, 175] width 143 height 25
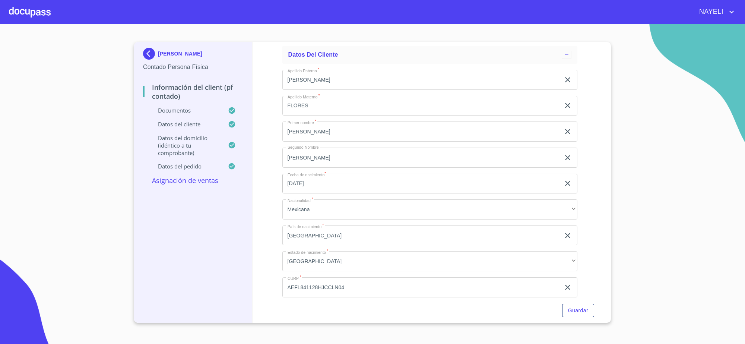
scroll to position [1433, 0]
click at [414, 88] on input "AEFL841128HJCCLN04" at bounding box center [421, 78] width 278 height 20
click at [414, 291] on input "AEFL841128HJCCLN04" at bounding box center [421, 285] width 278 height 20
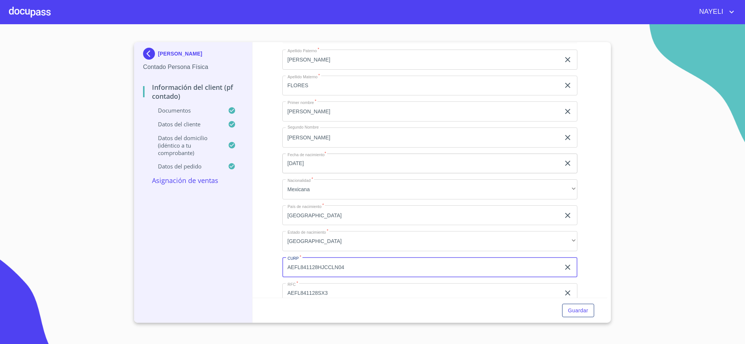
scroll to position [1685, 0]
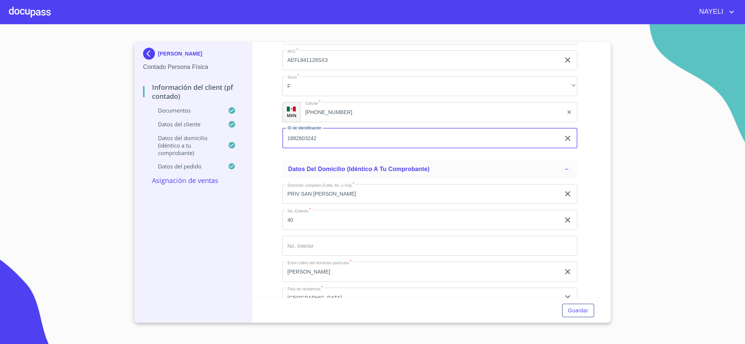
click at [393, 130] on input "1882603242" at bounding box center [421, 138] width 278 height 20
click at [357, 110] on input "(33)18834374" at bounding box center [431, 112] width 263 height 20
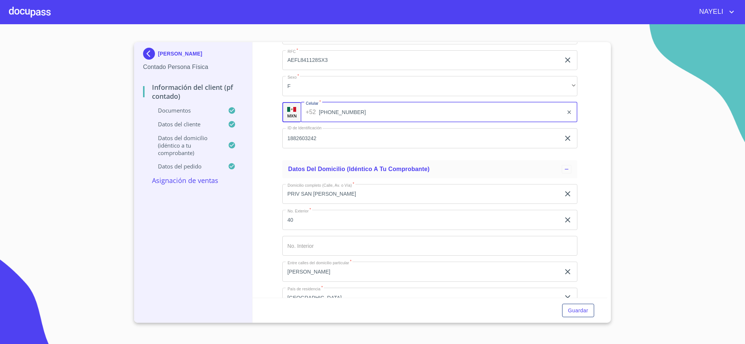
click at [357, 110] on input "(33)18834374" at bounding box center [441, 112] width 244 height 20
click at [146, 58] on img at bounding box center [150, 54] width 15 height 12
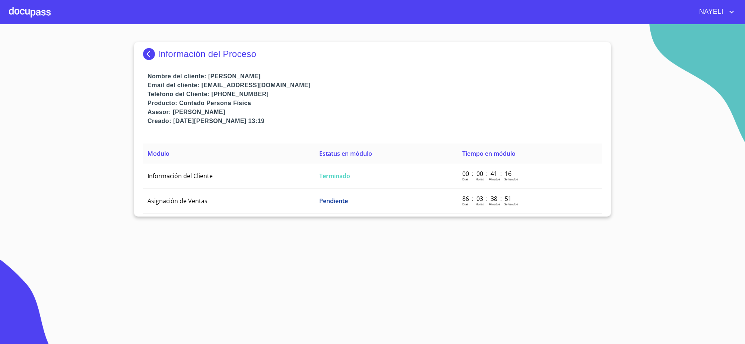
click at [146, 58] on img at bounding box center [150, 54] width 15 height 12
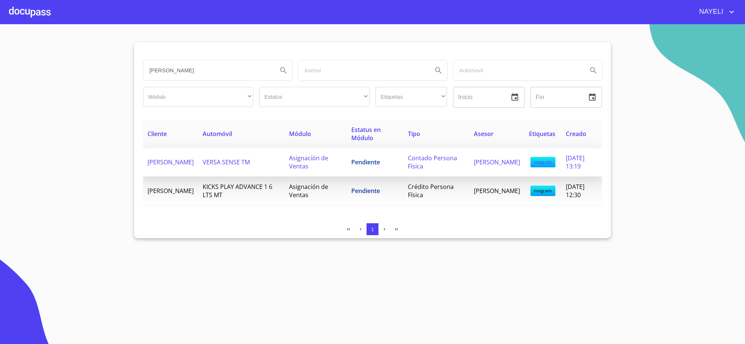
click at [297, 156] on td "Asignación de Ventas" at bounding box center [315, 162] width 63 height 29
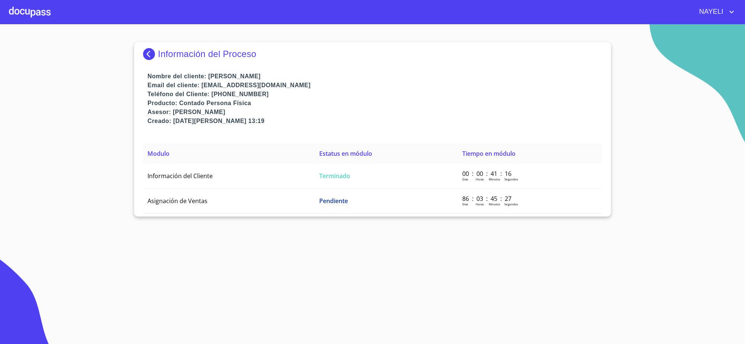
drag, startPoint x: 427, startPoint y: 157, endPoint x: 424, endPoint y: 161, distance: 5.3
click at [425, 161] on th "Estatus en módulo" at bounding box center [386, 153] width 143 height 20
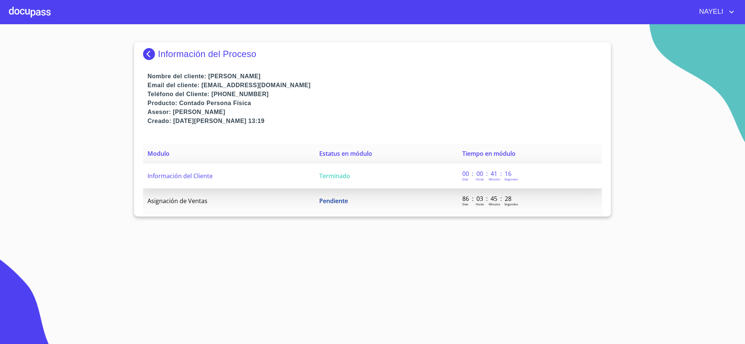
click at [418, 170] on td "Terminado" at bounding box center [386, 175] width 143 height 25
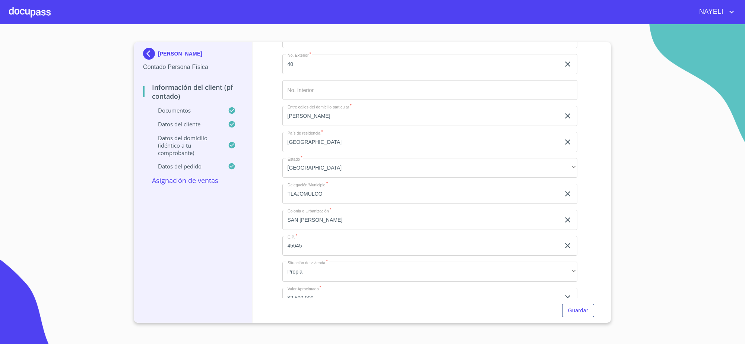
scroll to position [1607, 0]
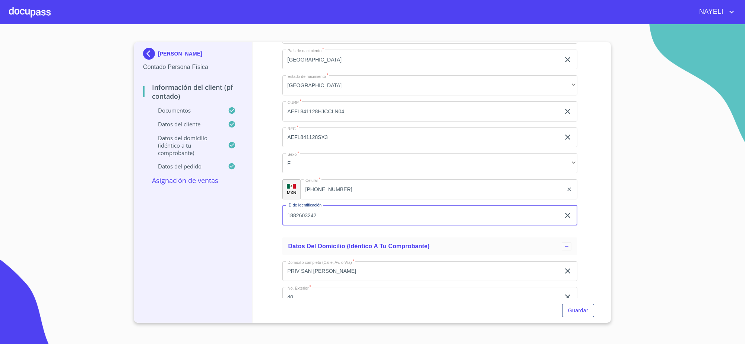
click at [311, 210] on input "1882603242" at bounding box center [421, 215] width 278 height 20
click at [328, 189] on input "(33)18834374" at bounding box center [431, 189] width 263 height 20
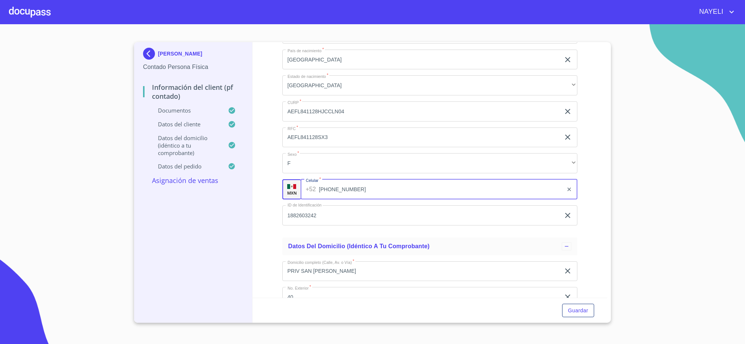
click at [328, 189] on input "(33)18834374" at bounding box center [441, 189] width 244 height 20
click at [154, 51] on img at bounding box center [150, 54] width 15 height 12
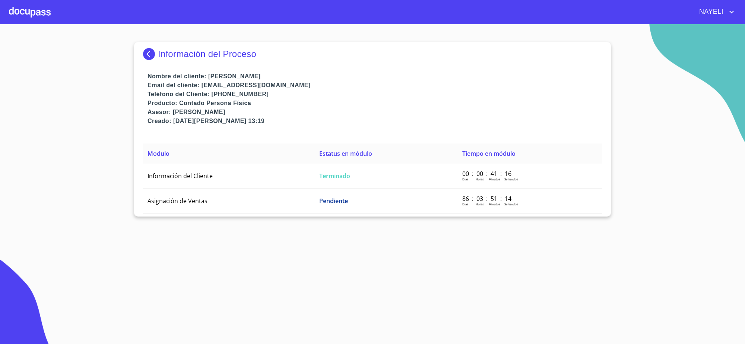
click at [150, 49] on img at bounding box center [150, 54] width 15 height 12
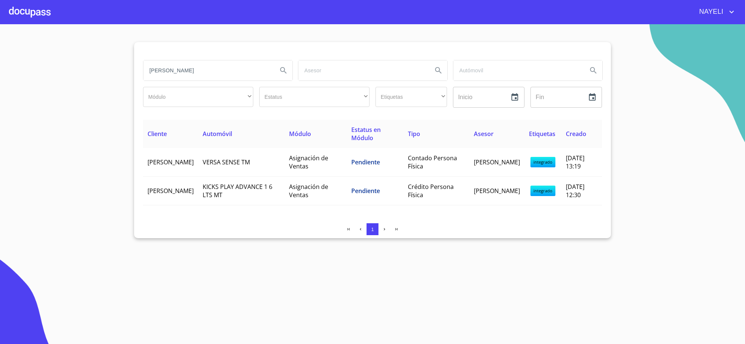
click at [250, 73] on input "LEONARDO MOISES ACEVEDO FLORES" at bounding box center [207, 70] width 128 height 20
paste input "SOFIA JACQUELINE GALVAN PAREDES"
type input "SOFIA JACQUELINE GALVAN PAREDES"
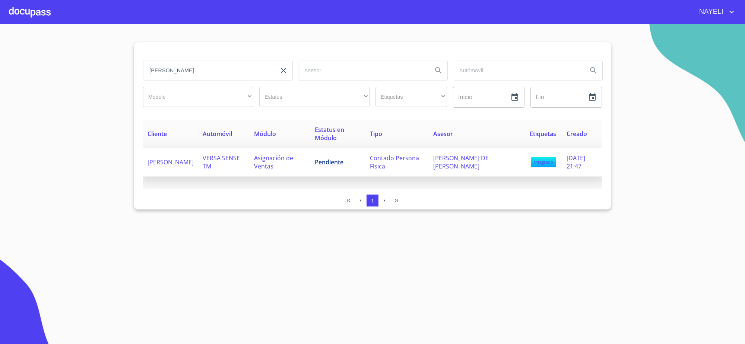
click at [293, 159] on span "Asignación de Ventas" at bounding box center [273, 162] width 39 height 16
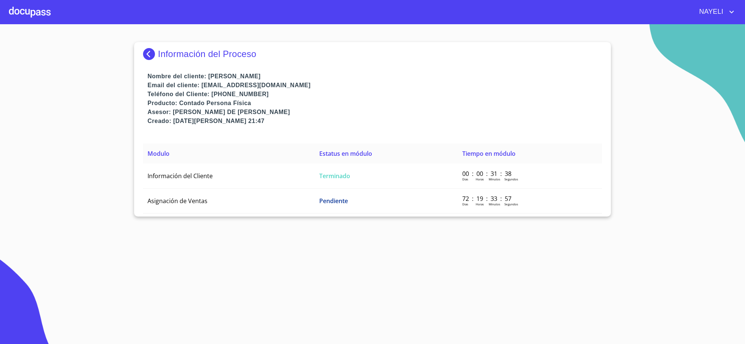
click at [309, 159] on th "Modulo" at bounding box center [229, 153] width 172 height 20
click at [315, 162] on th "Estatus en módulo" at bounding box center [386, 153] width 143 height 20
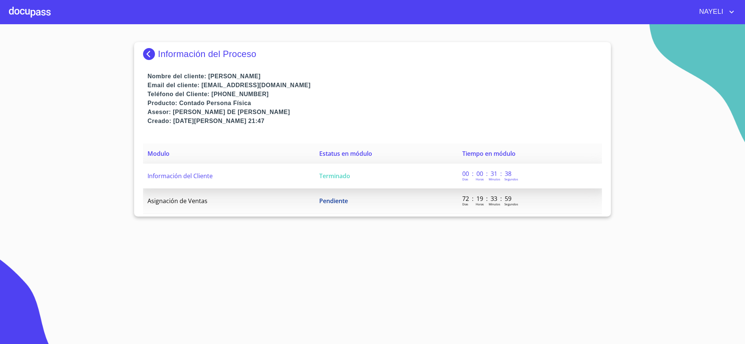
click at [329, 168] on td "Terminado" at bounding box center [386, 175] width 143 height 25
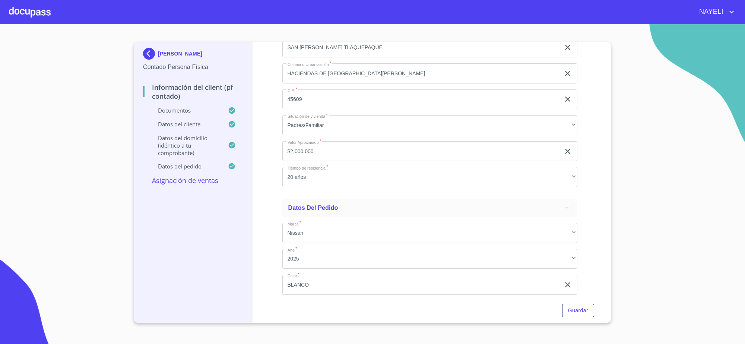
scroll to position [1333, 0]
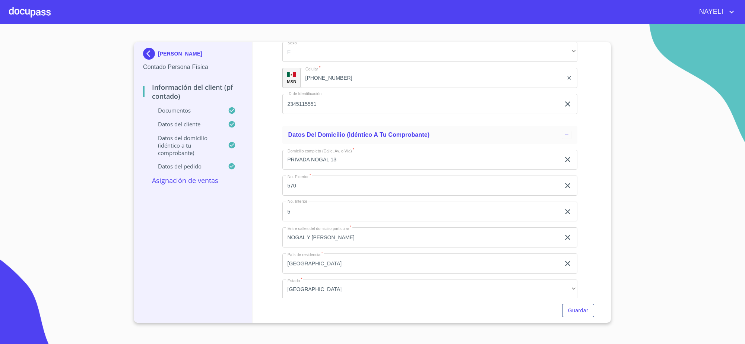
scroll to position [1296, 0]
click at [306, 116] on input "2345115551" at bounding box center [421, 106] width 278 height 20
click at [307, 116] on input "2345115551" at bounding box center [421, 106] width 278 height 20
click at [305, 116] on input "2345115551" at bounding box center [421, 106] width 278 height 20
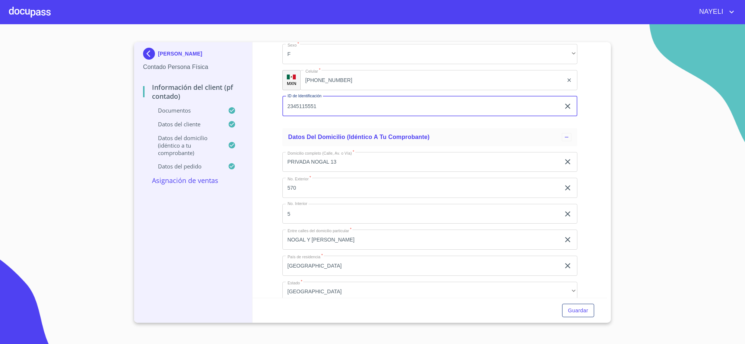
click at [352, 90] on input "(33)26477574" at bounding box center [431, 80] width 263 height 20
click at [352, 90] on input "(33)26477574" at bounding box center [441, 80] width 244 height 20
click at [163, 61] on div "SOFIA JACQUELINE GALVAN PAREDES" at bounding box center [193, 55] width 100 height 15
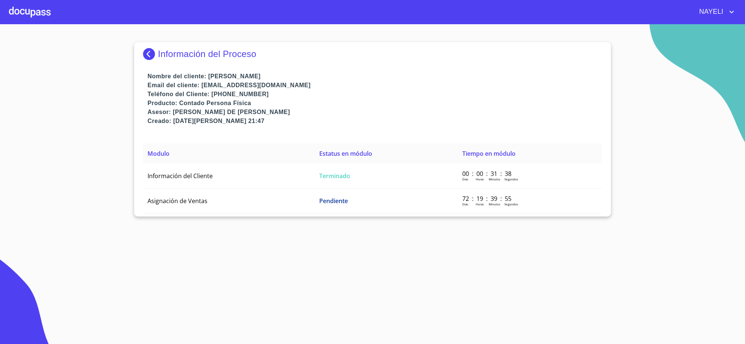
click at [163, 50] on p "Información del Proceso" at bounding box center [207, 54] width 98 height 10
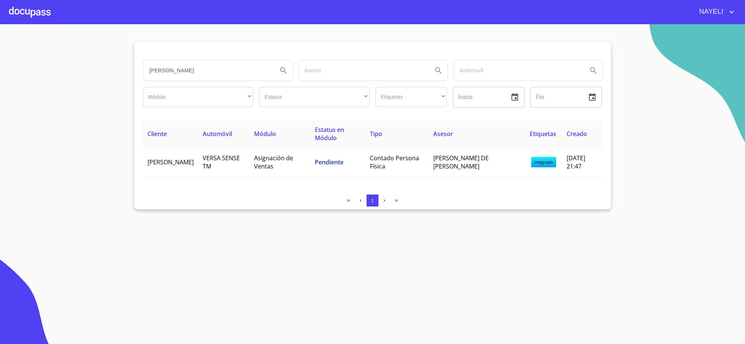
click at [256, 63] on input "SOFIA JACQUELINE GALVAN PAREDES" at bounding box center [207, 70] width 128 height 20
paste input "3N1CN8AE5RL921852"
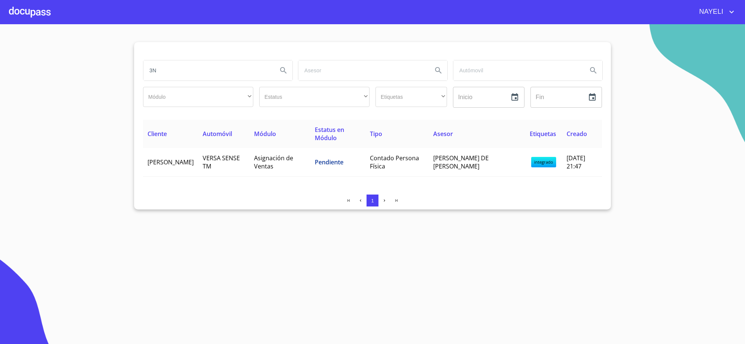
type input "3"
paste input "EDNA MARELIA ESTRADA TELLEZ"
type input "EDNA MARELIA ESTRADA TELLEZ"
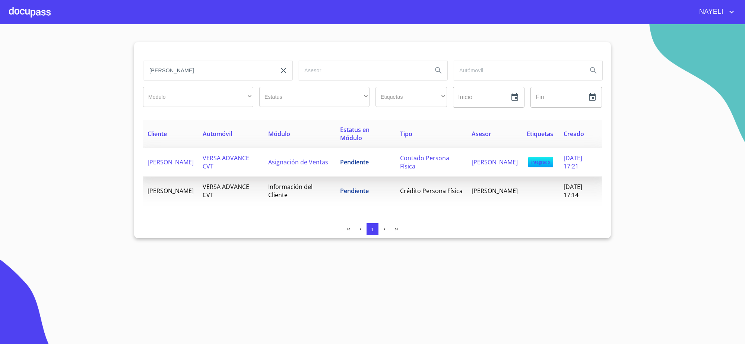
click at [384, 154] on td "Pendiente" at bounding box center [365, 162] width 60 height 29
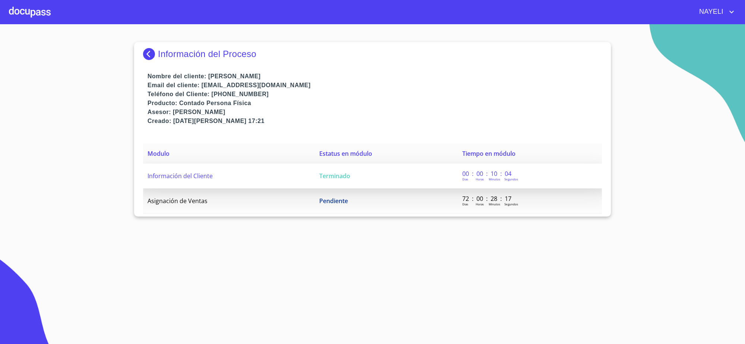
click at [380, 187] on td "Terminado" at bounding box center [386, 175] width 143 height 25
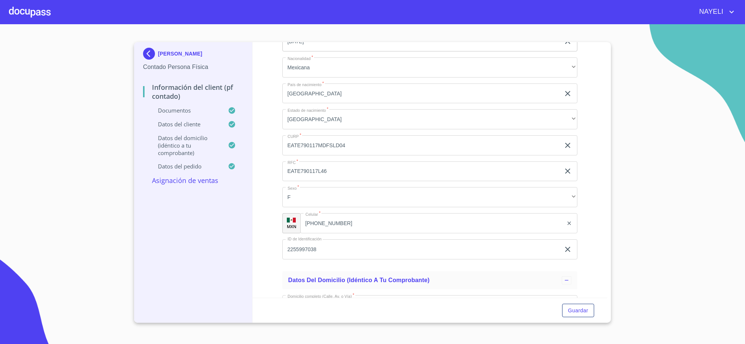
scroll to position [1340, 0]
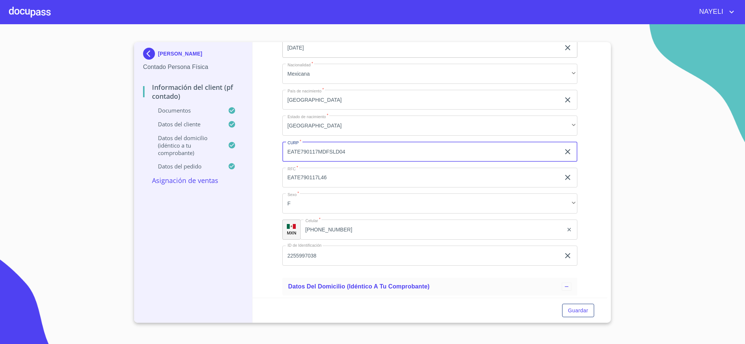
click at [331, 153] on input "EATE790117MDFSLD04" at bounding box center [421, 151] width 278 height 20
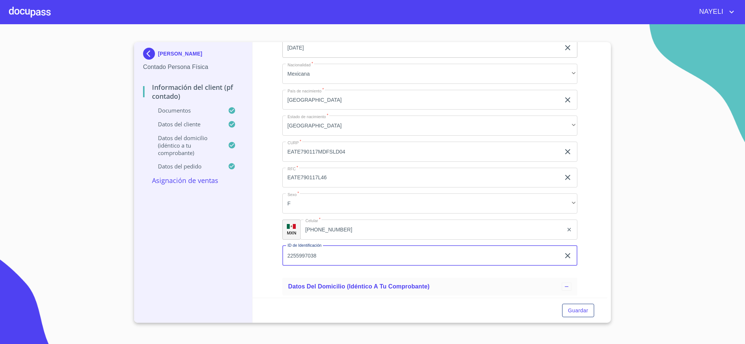
click at [333, 261] on input "2255997038" at bounding box center [421, 255] width 278 height 20
click at [350, 216] on div "Apellido Paterno   * ESTRADA ​ Apellido Materno   * TELLEZ ​ Primer nombre   * …" at bounding box center [429, 99] width 295 height 343
click at [348, 222] on input "(33)22921858" at bounding box center [431, 229] width 263 height 20
click at [348, 222] on input "(33)22921858" at bounding box center [441, 229] width 244 height 20
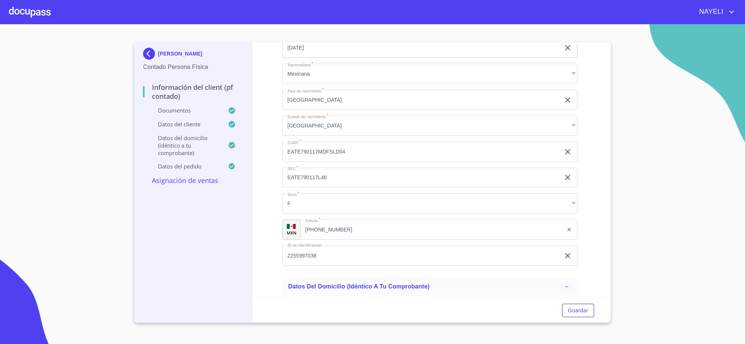
click at [154, 53] on img at bounding box center [150, 54] width 15 height 12
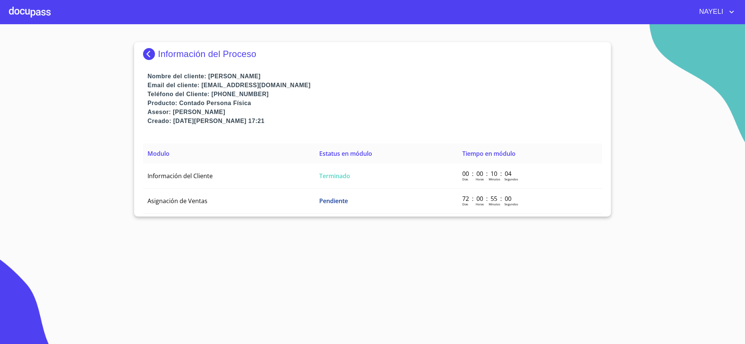
click at [153, 53] on img at bounding box center [150, 54] width 15 height 12
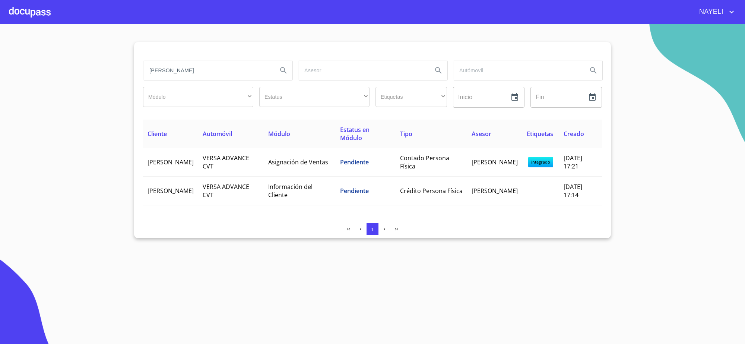
click at [257, 70] on input "EDNA MARELIA ESTRADA TELLEZ" at bounding box center [207, 70] width 128 height 20
drag, startPoint x: 254, startPoint y: 71, endPoint x: 249, endPoint y: 74, distance: 5.3
click at [250, 72] on input "search" at bounding box center [207, 70] width 128 height 20
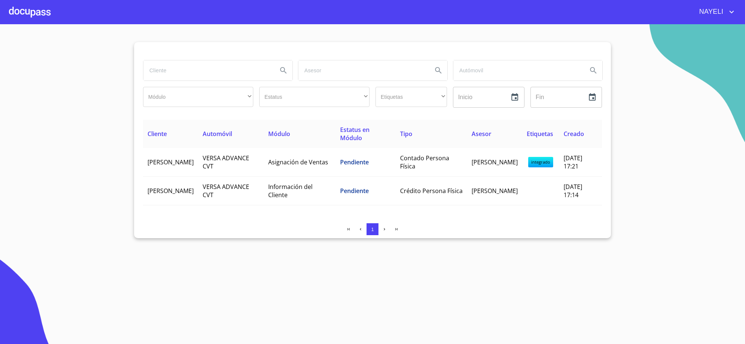
paste input "AUGUSTO RICARDO GUTIERREZ MARTINEZ"
type input "AUGUSTO RICARDO GUTIERREZ MARTINEZ"
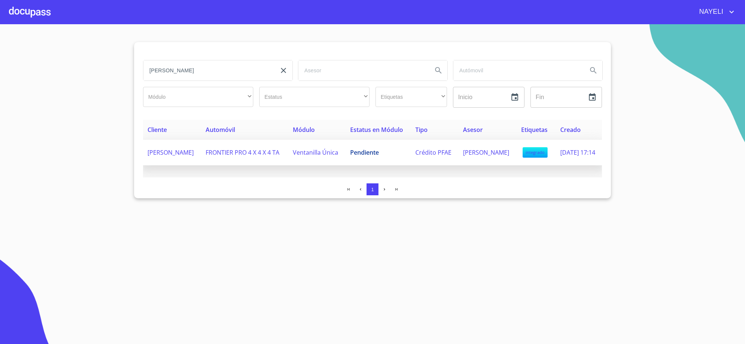
click at [194, 156] on span "AUGUSTO RICARDO GUTIERREZ MARTINEZ" at bounding box center [170, 152] width 46 height 8
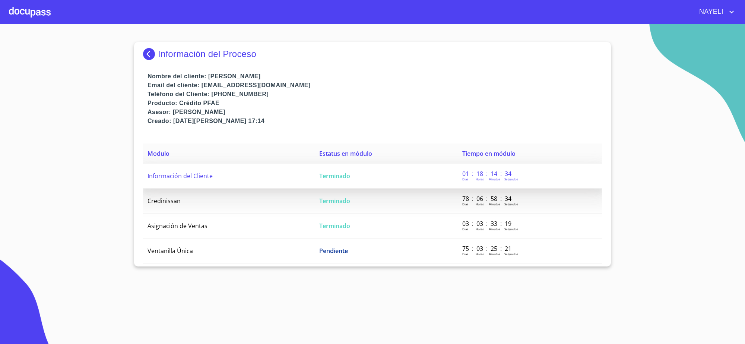
click at [301, 184] on td "Información del Cliente" at bounding box center [229, 175] width 172 height 25
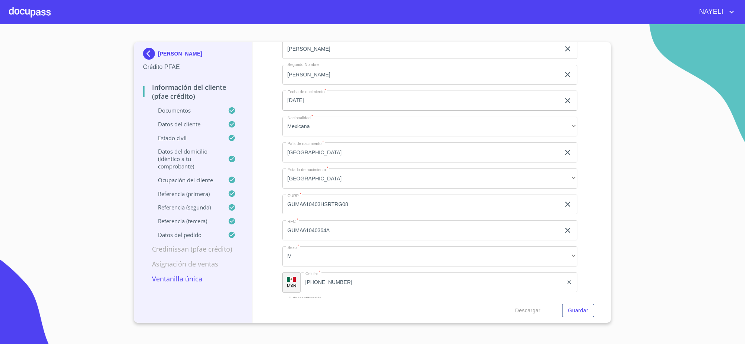
scroll to position [2792, 0]
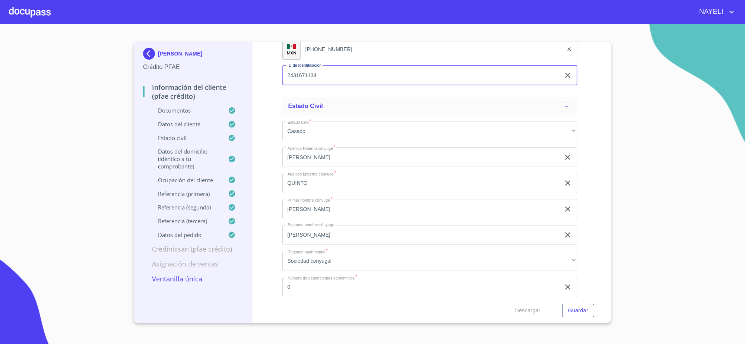
click at [341, 70] on input "2431671134" at bounding box center [421, 76] width 278 height 20
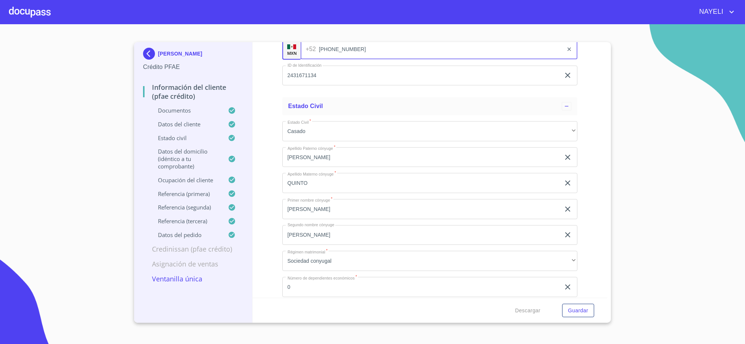
click at [336, 45] on input "(33)13811889" at bounding box center [441, 49] width 244 height 20
click at [148, 61] on div "AUGUSTO RICARDO GUTIERREZ MARTINEZ" at bounding box center [193, 55] width 100 height 15
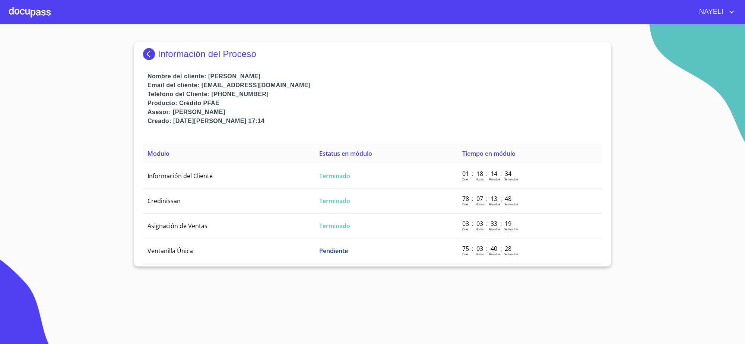
click at [144, 48] on img at bounding box center [150, 54] width 15 height 12
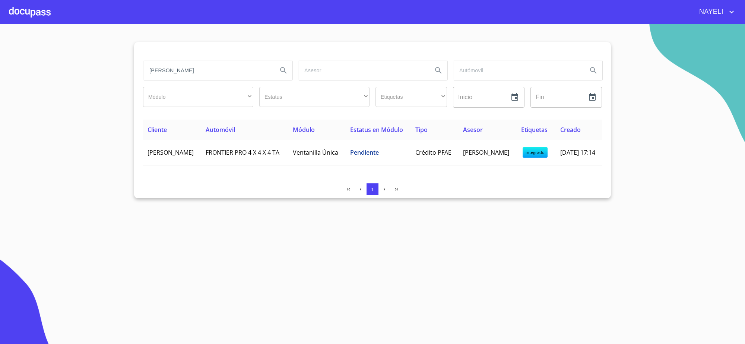
click at [244, 73] on input "AUGUSTO RICARDO GUTIERREZ MARTINEZ" at bounding box center [207, 70] width 128 height 20
click at [516, 26] on section "Módulo ​ ​ Estatus ​ ​ Etiquetas ​ ​ Inicio ​ Fin ​ Cliente Automóvil Módulo Es…" at bounding box center [372, 183] width 745 height 319
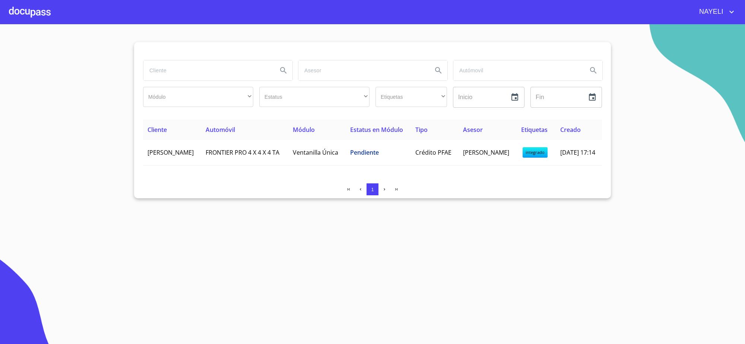
click at [244, 70] on input "search" at bounding box center [207, 70] width 128 height 20
paste input "CUAUHTEMOC CRUZ TORRES"
type input "C"
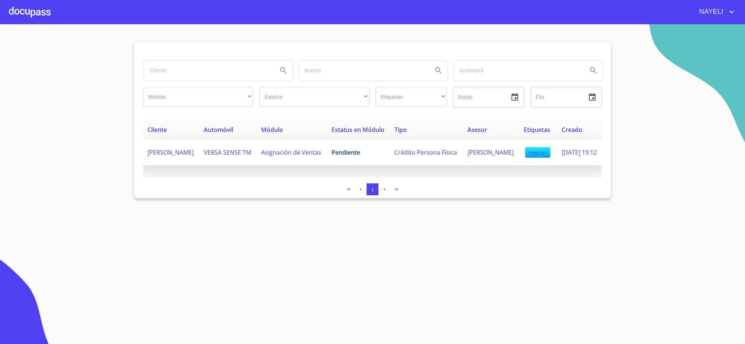
click at [341, 165] on td "Pendiente" at bounding box center [358, 153] width 63 height 26
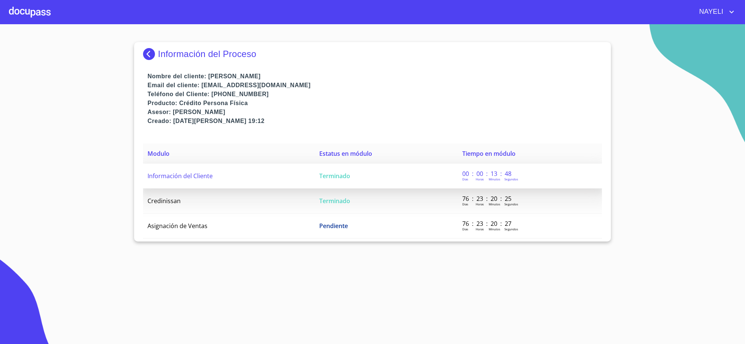
click at [360, 179] on td "Terminado" at bounding box center [386, 175] width 143 height 25
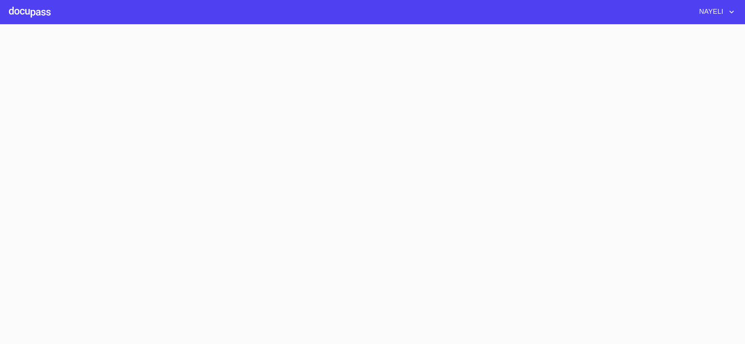
click at [360, 179] on section at bounding box center [372, 183] width 745 height 319
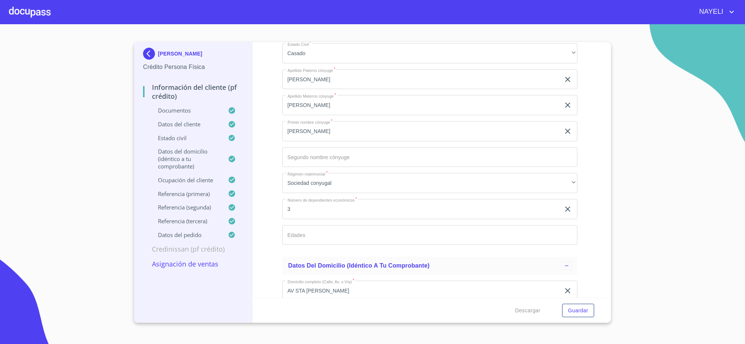
scroll to position [2327, 0]
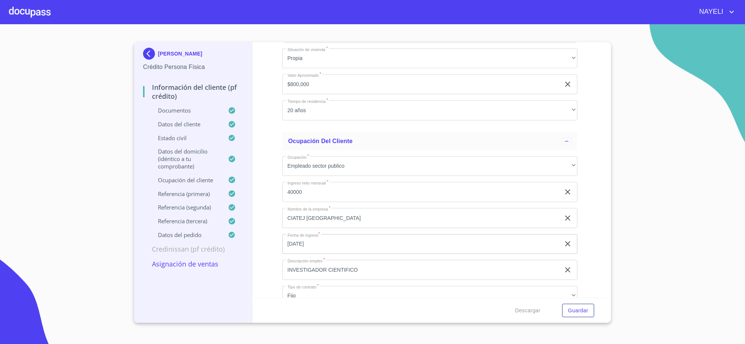
click at [159, 53] on p "CUAUHTEMOC CRUZ TORRES" at bounding box center [180, 54] width 44 height 6
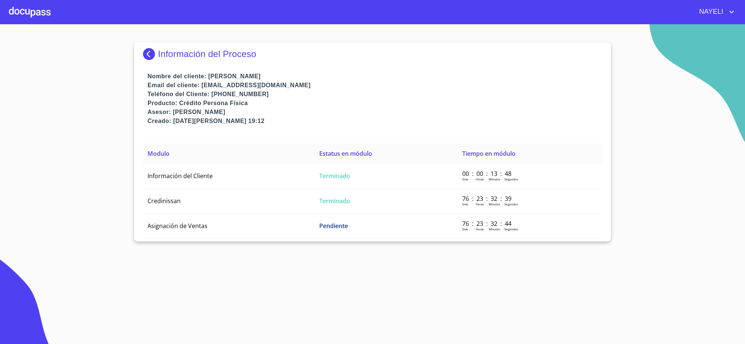
click at [159, 53] on p "Información del Proceso" at bounding box center [207, 54] width 98 height 10
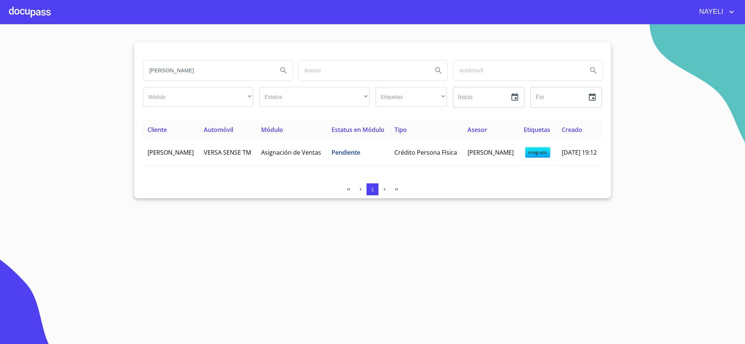
click at [191, 73] on input "CUAUHTEMOC CRUZ TORRES" at bounding box center [207, 70] width 128 height 20
click at [188, 73] on input "CUAUHTEMOC CRUZ TORRES" at bounding box center [207, 70] width 128 height 20
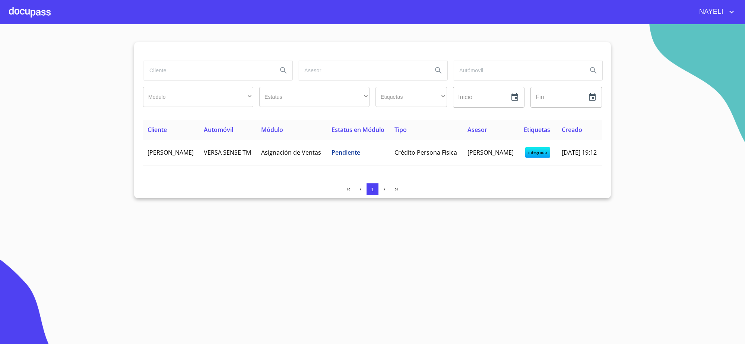
click at [672, 121] on section "Módulo ​ ​ Estatus ​ ​ Etiquetas ​ ​ Inicio ​ Fin ​ Cliente Automóvil Módulo Es…" at bounding box center [372, 183] width 745 height 319
click at [244, 63] on input "search" at bounding box center [207, 70] width 128 height 20
paste input "ROBERTO CESAR MALDONADO ESPINOZA"
type input "ROBERTO CESAR MALDONADO ESPINOZA"
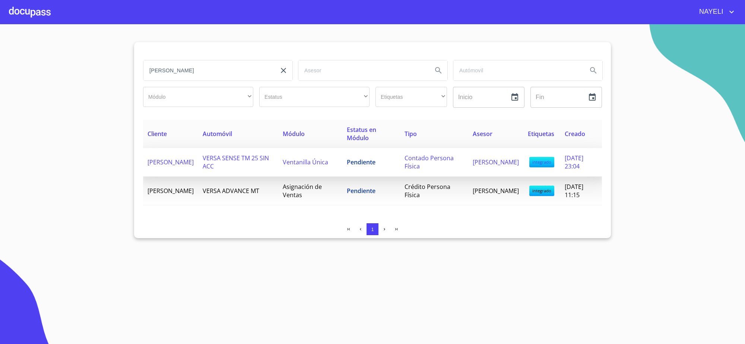
click at [336, 150] on td "Ventanilla Única" at bounding box center [310, 162] width 64 height 29
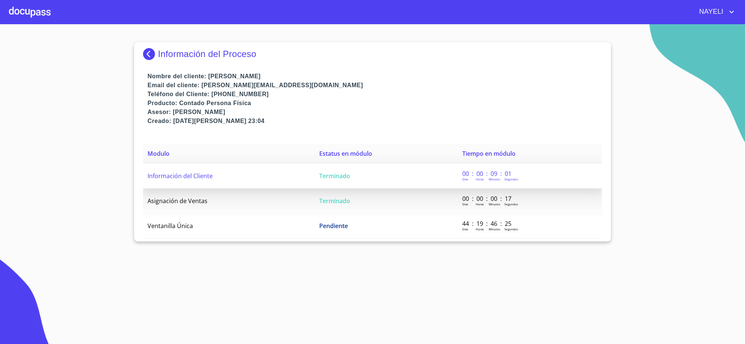
click at [321, 178] on span "Terminado" at bounding box center [334, 176] width 31 height 8
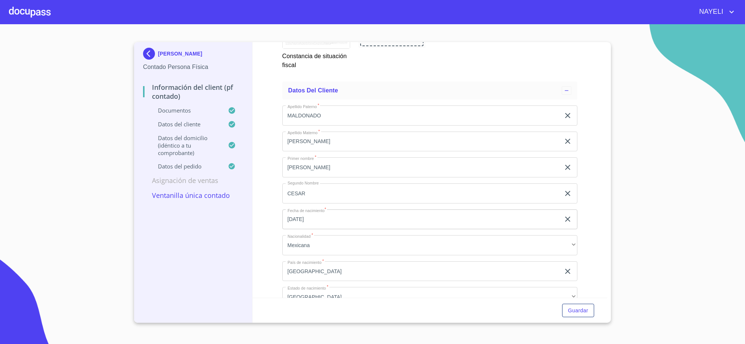
scroll to position [1629, 0]
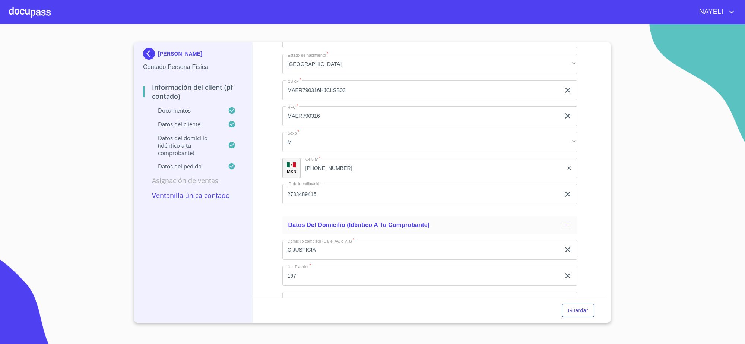
drag, startPoint x: 161, startPoint y: 50, endPoint x: 185, endPoint y: 60, distance: 26.0
click at [185, 60] on div "ROBERTO CESAR MALDONADO ESPINOZA" at bounding box center [193, 55] width 100 height 15
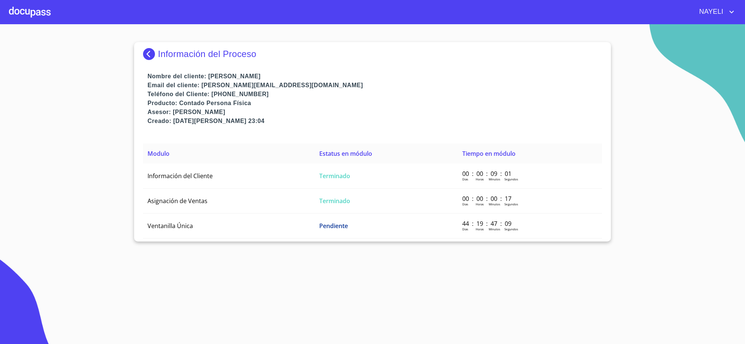
click at [289, 72] on p "Nombre del cliente: ROBERTO CESAR MALDONADO ESPINOZA" at bounding box center [374, 76] width 454 height 9
drag, startPoint x: 221, startPoint y: 76, endPoint x: 340, endPoint y: 79, distance: 118.8
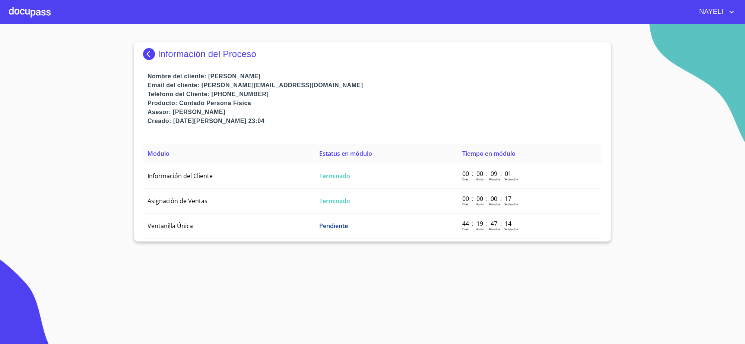
click at [340, 79] on p "Nombre del cliente: ROBERTO CESAR MALDONADO ESPINOZA" at bounding box center [374, 76] width 454 height 9
copy p "OBERTO CESAR MALDONADO ESPINOZA"
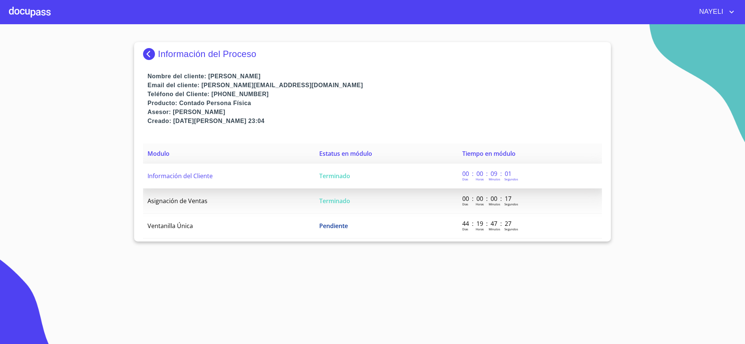
click at [358, 169] on td "Terminado" at bounding box center [386, 175] width 143 height 25
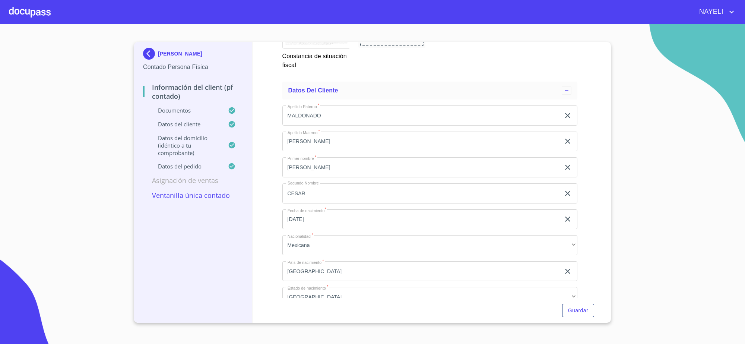
scroll to position [1415, 0]
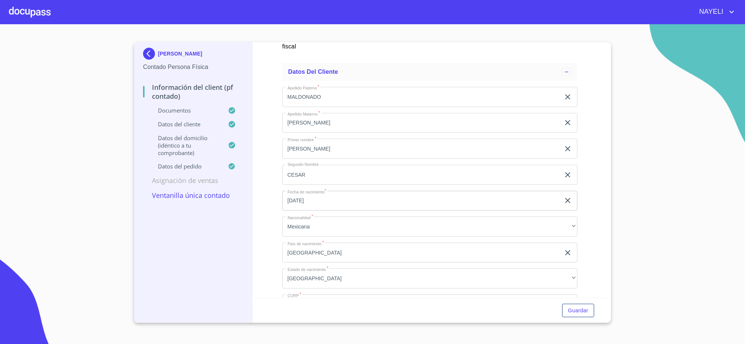
click at [599, 294] on div "Información del Client (PF contado) Documentos Documento de identificación   * …" at bounding box center [429, 169] width 355 height 255
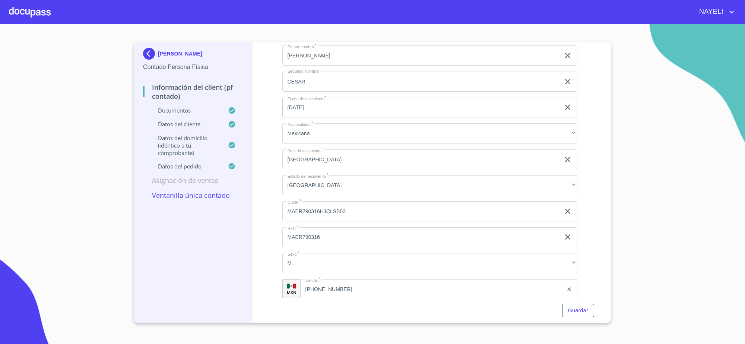
scroll to position [1526, 0]
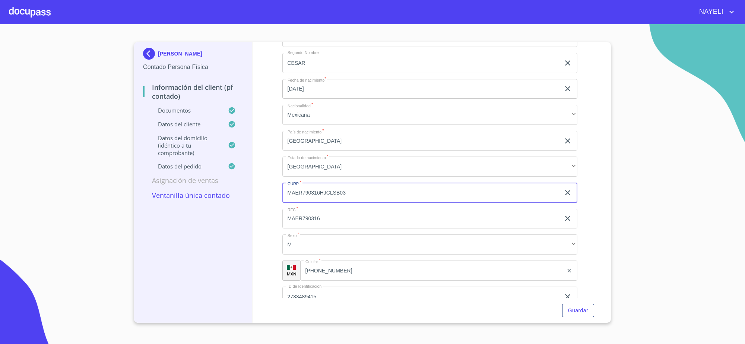
click at [364, 200] on input "MAER790316HJCLSB03" at bounding box center [421, 192] width 278 height 20
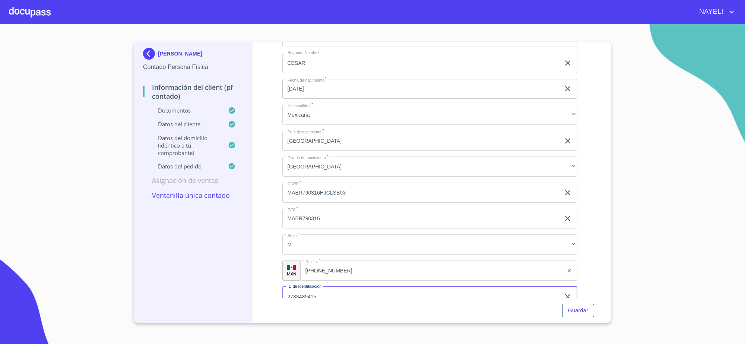
click at [324, 290] on input "2733489415" at bounding box center [421, 296] width 278 height 20
click at [348, 273] on input "(33)25849125" at bounding box center [431, 270] width 263 height 20
click at [348, 273] on input "(33)25849125" at bounding box center [441, 270] width 244 height 20
click at [154, 57] on img at bounding box center [150, 54] width 15 height 12
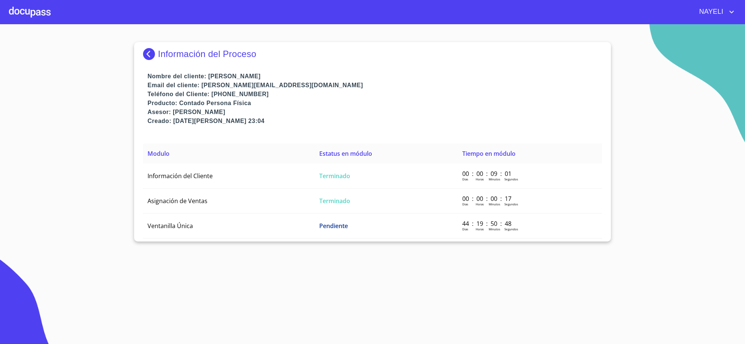
click at [146, 55] on img at bounding box center [150, 54] width 15 height 12
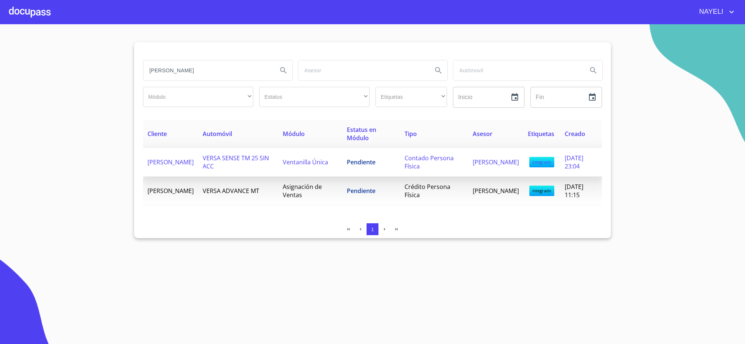
click at [310, 162] on span "Ventanilla Única" at bounding box center [305, 162] width 45 height 8
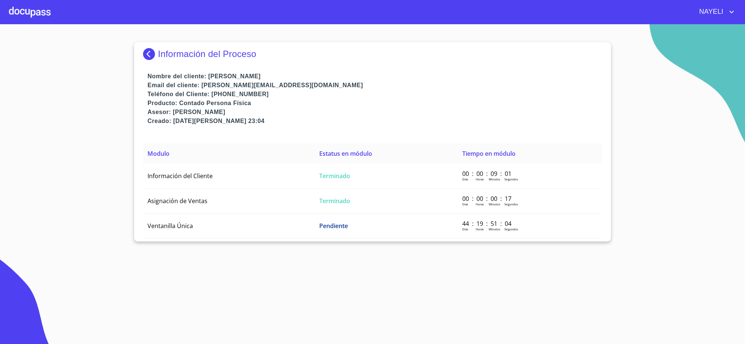
click at [146, 57] on img at bounding box center [150, 54] width 15 height 12
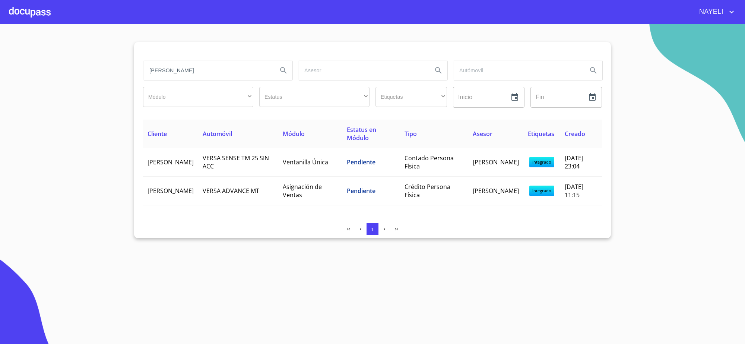
click at [218, 76] on input "ROBERTO CESAR MALDONADO ESPINOZA" at bounding box center [207, 70] width 128 height 20
paste input "MIGUEL ANTONIO LOPEZ GOMEZ"
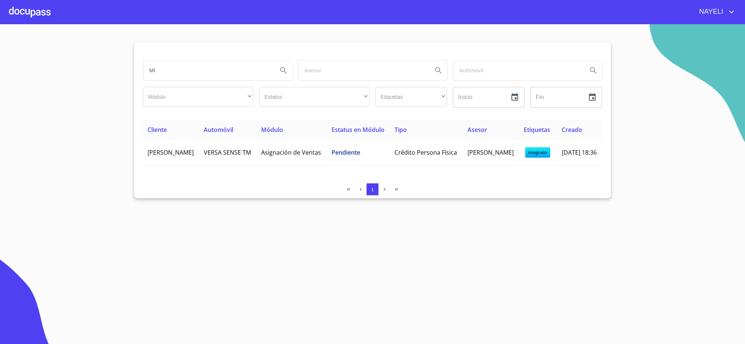
type input "M"
type input "bachoco"
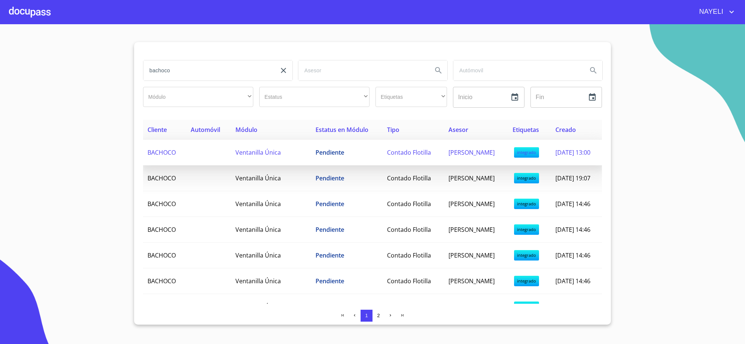
click at [311, 157] on td "Pendiente" at bounding box center [347, 153] width 72 height 26
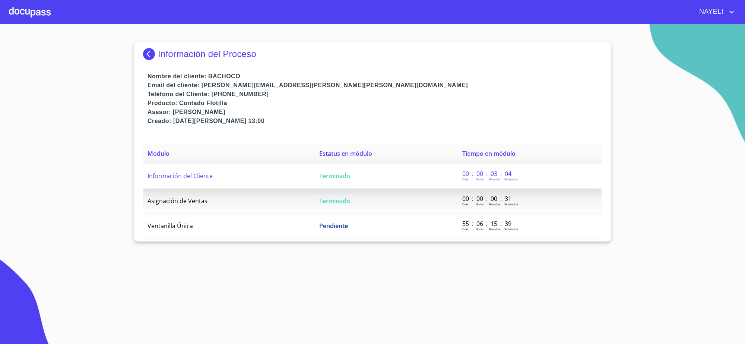
click at [401, 168] on td "Terminado" at bounding box center [386, 175] width 143 height 25
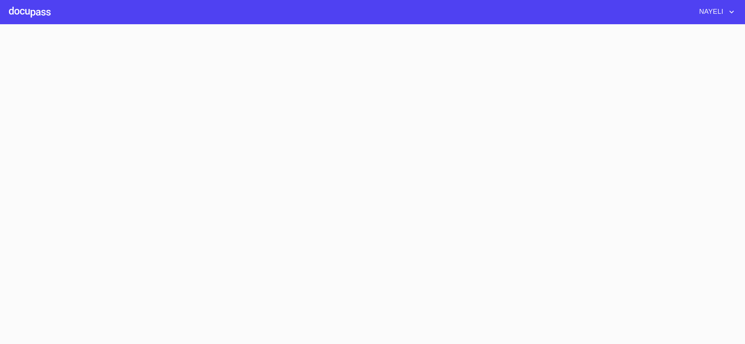
click at [401, 170] on section at bounding box center [372, 183] width 745 height 319
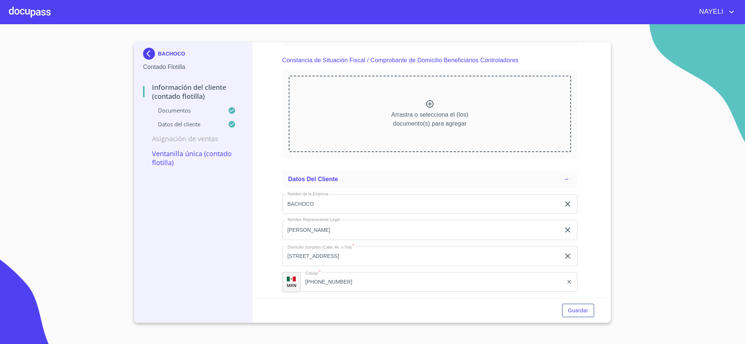
scroll to position [2127, 0]
click at [357, 278] on input "(46)16183500" at bounding box center [431, 278] width 263 height 20
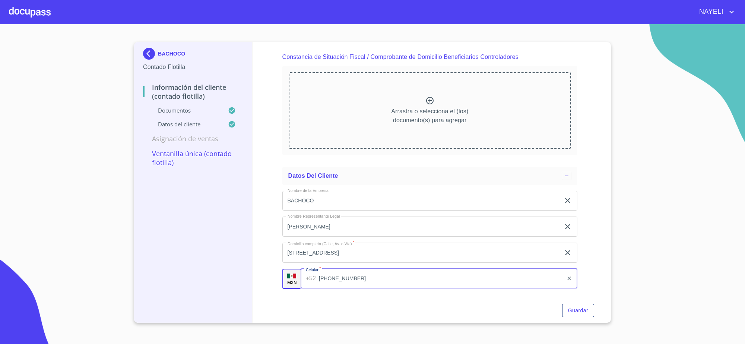
click at [357, 278] on input "(46)16183500" at bounding box center [441, 278] width 244 height 20
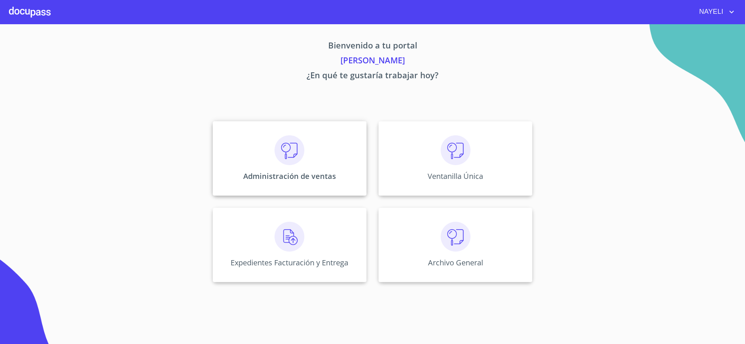
click at [305, 179] on p "Administración de ventas" at bounding box center [289, 176] width 93 height 10
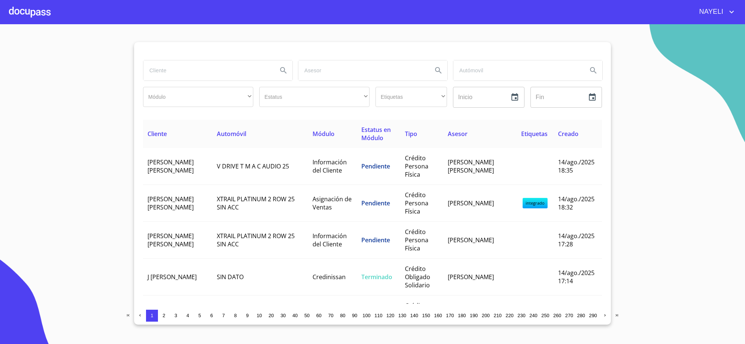
click at [198, 70] on input "search" at bounding box center [207, 70] width 128 height 20
paste input "ALAN ALEJANDRO MEDINA GALVAN"
type input "ALAN ALEJANDRO MEDINA GALVAN"
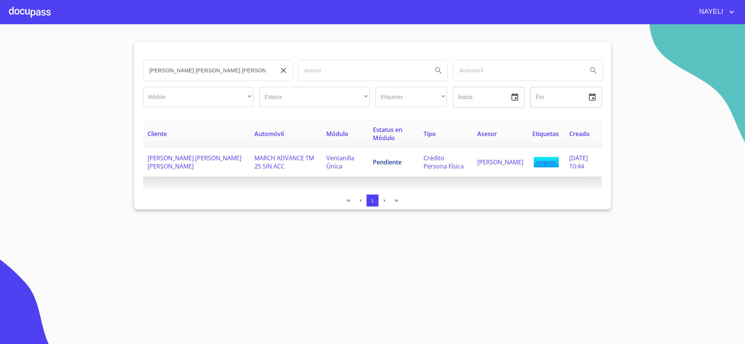
click at [368, 159] on td "Pendiente" at bounding box center [393, 162] width 51 height 29
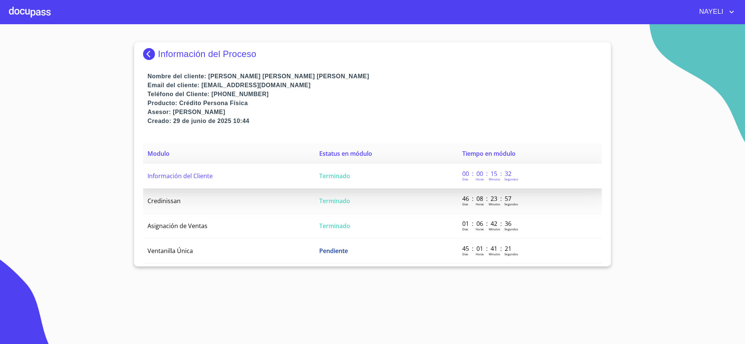
click at [367, 174] on td "Terminado" at bounding box center [386, 175] width 143 height 25
